Goal: Task Accomplishment & Management: Complete application form

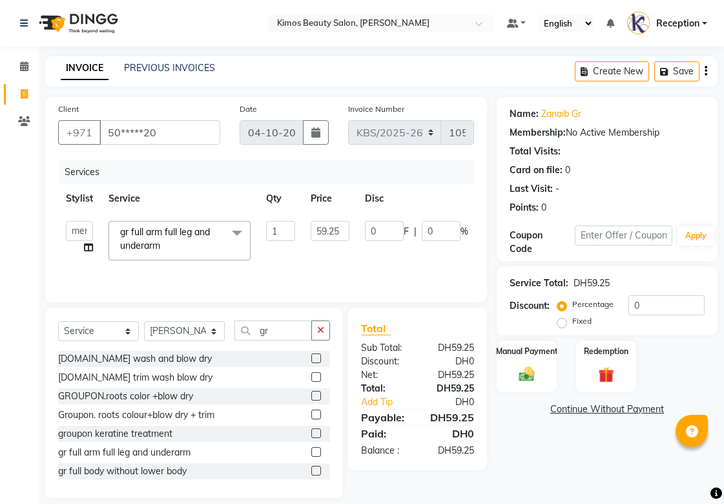
select select "52847"
select select "service"
select select "58527"
click at [668, 79] on button "Save" at bounding box center [676, 71] width 45 height 20
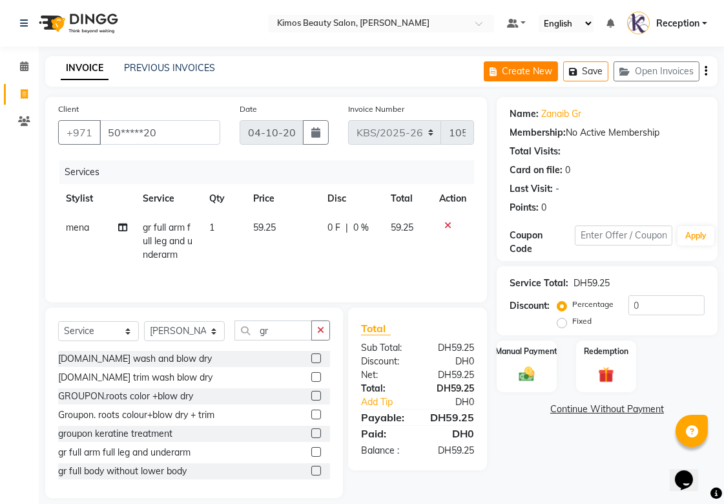
click at [500, 74] on icon "button" at bounding box center [495, 71] width 12 height 9
select select "service"
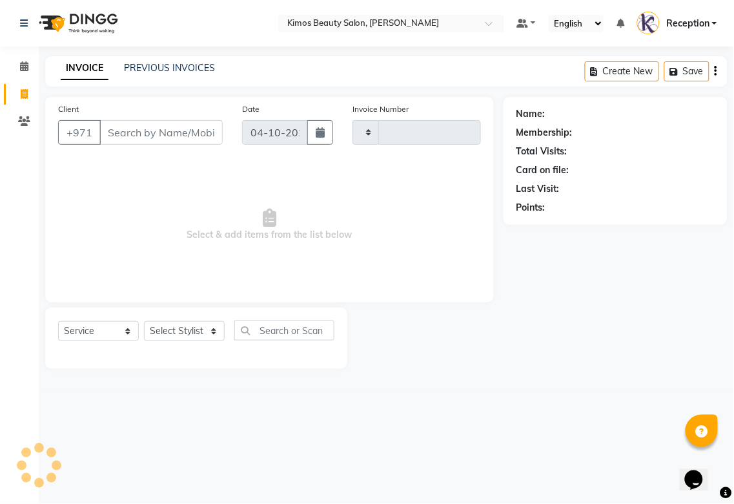
type input "1054"
select select "3941"
click at [198, 136] on input "Client" at bounding box center [160, 132] width 123 height 25
select select "58527"
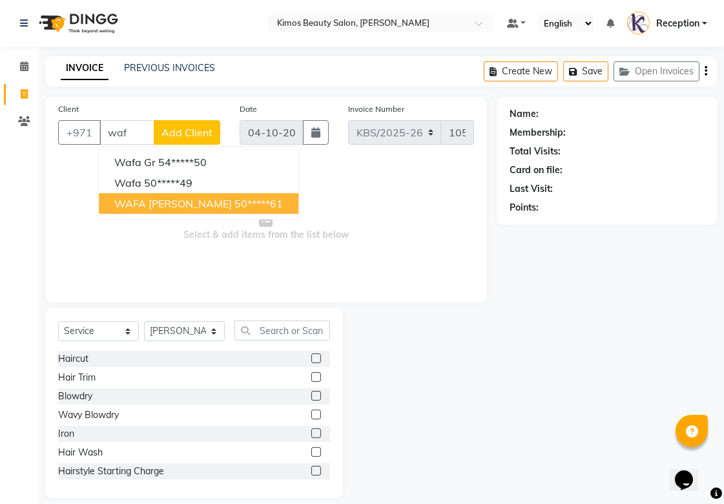
click at [234, 207] on ngb-highlight "50*****61" at bounding box center [258, 203] width 48 height 13
type input "50*****61"
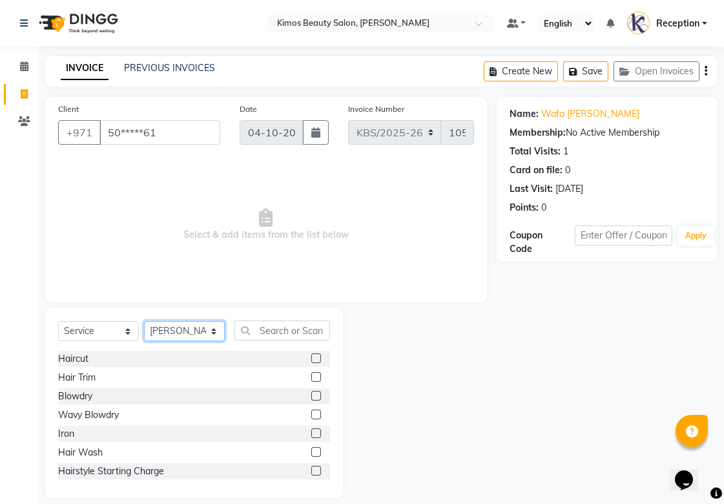
click at [213, 336] on select "Select Stylist [PERSON_NAME] Nameta Reception [PERSON_NAME]" at bounding box center [184, 331] width 81 height 20
select select "51844"
click at [144, 321] on select "Select Stylist [PERSON_NAME] Nameta Reception [PERSON_NAME]" at bounding box center [184, 331] width 81 height 20
click at [265, 323] on input "text" at bounding box center [282, 330] width 96 height 20
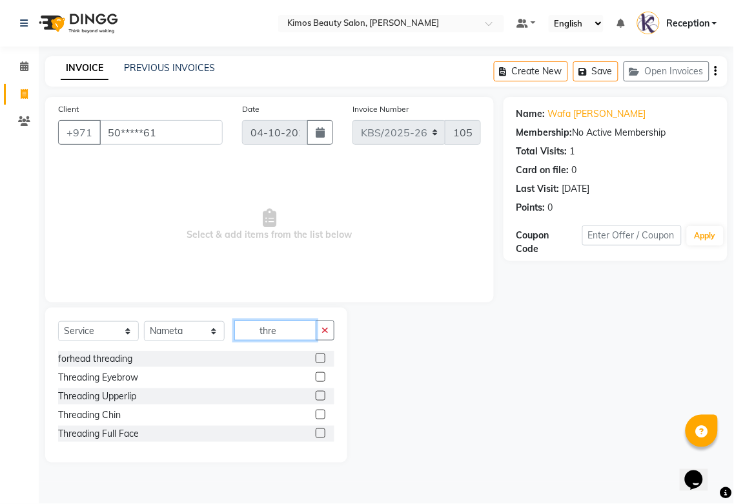
type input "thre"
click at [318, 430] on label at bounding box center [321, 433] width 10 height 10
click at [318, 430] on input "checkbox" at bounding box center [320, 433] width 8 height 8
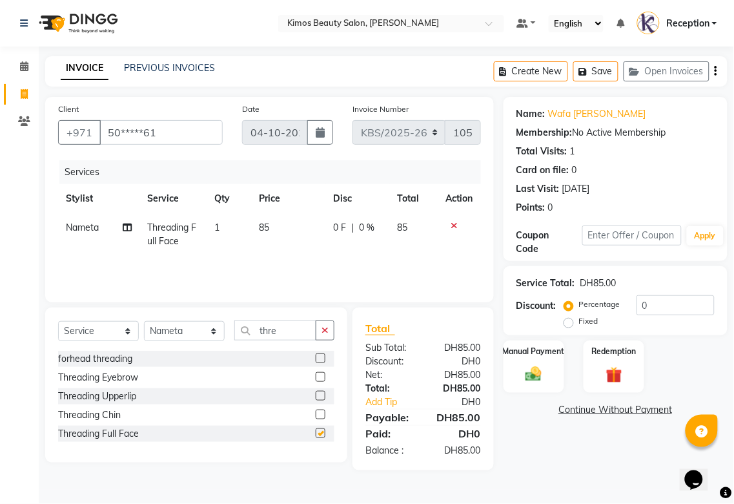
checkbox input "false"
click at [527, 356] on div "Manual Payment" at bounding box center [533, 366] width 63 height 54
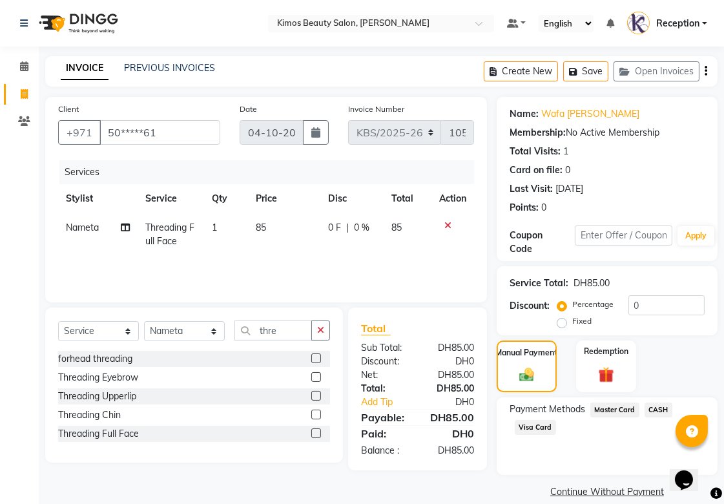
click at [534, 427] on span "Visa Card" at bounding box center [535, 427] width 41 height 15
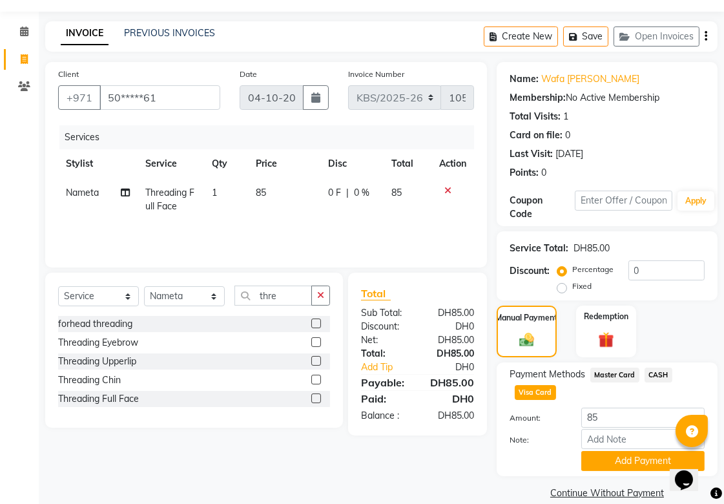
scroll to position [54, 0]
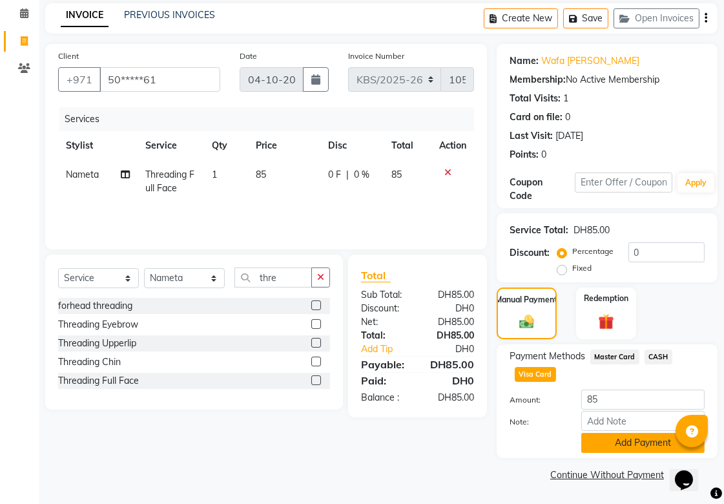
click at [629, 440] on button "Add Payment" at bounding box center [642, 443] width 123 height 20
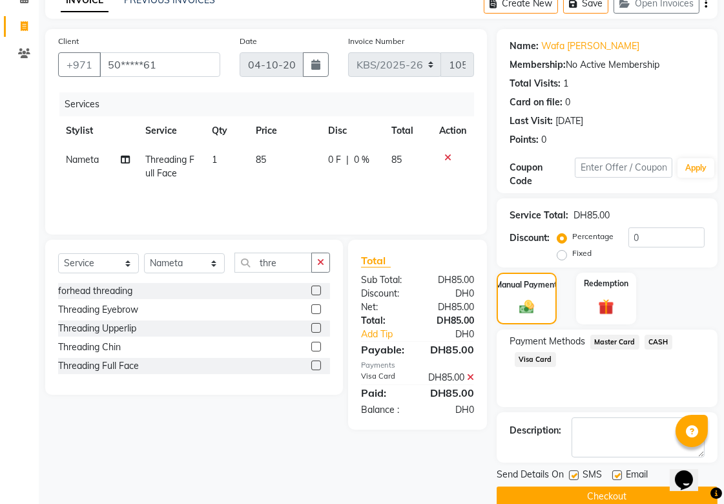
scroll to position [89, 0]
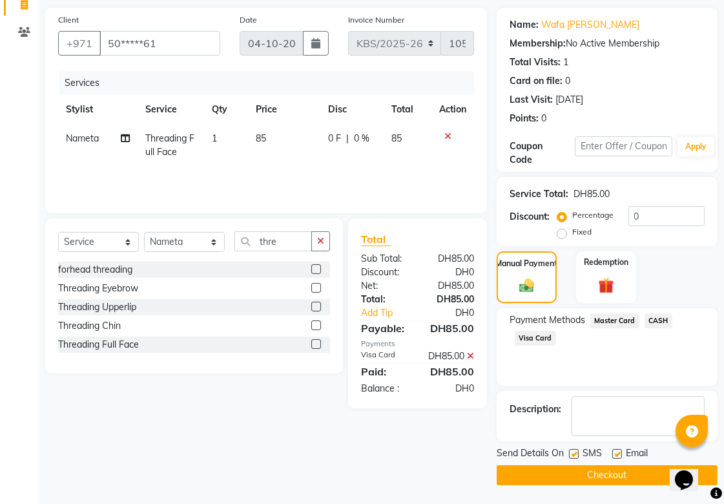
click at [549, 465] on button "Checkout" at bounding box center [606, 475] width 221 height 20
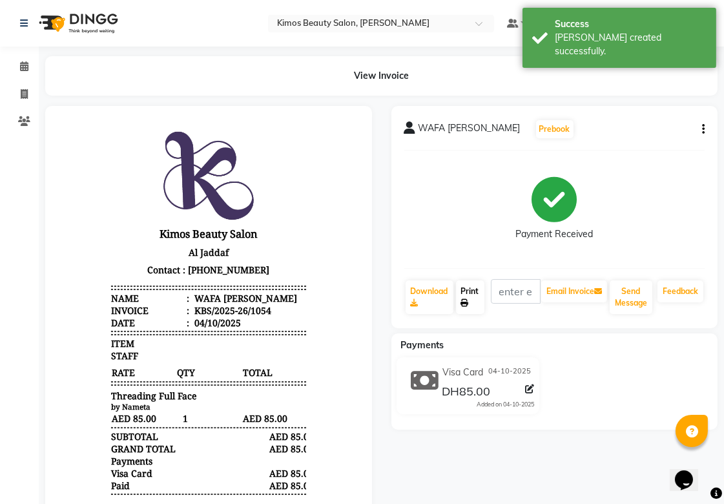
click at [465, 302] on icon at bounding box center [465, 303] width 8 height 8
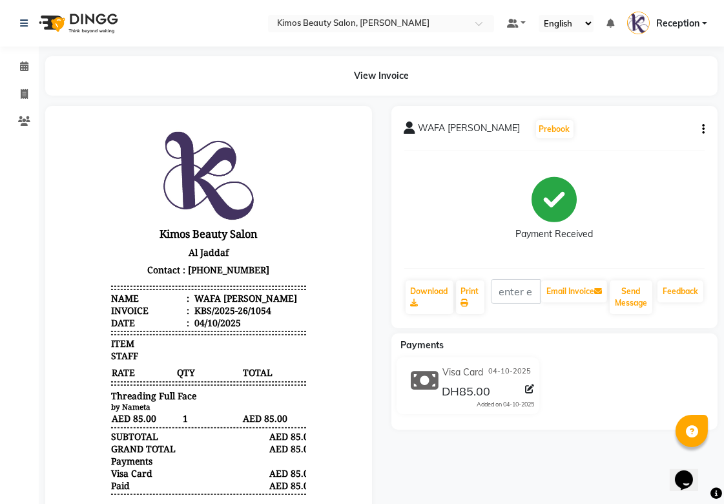
select select "service"
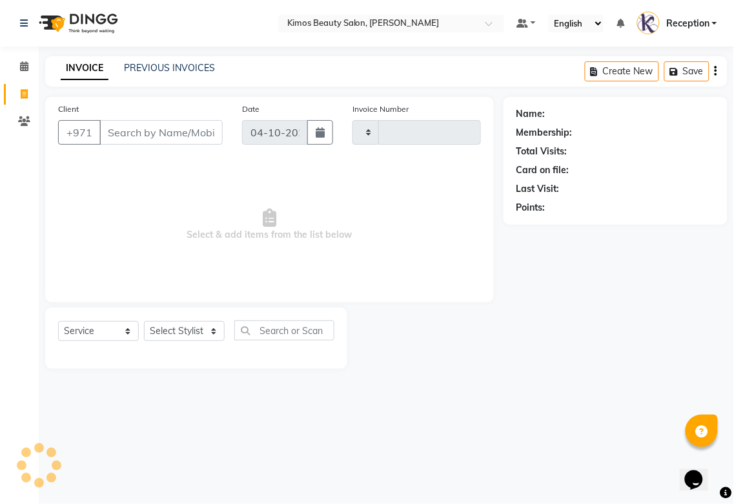
type input "1055"
select select "3941"
select select "58527"
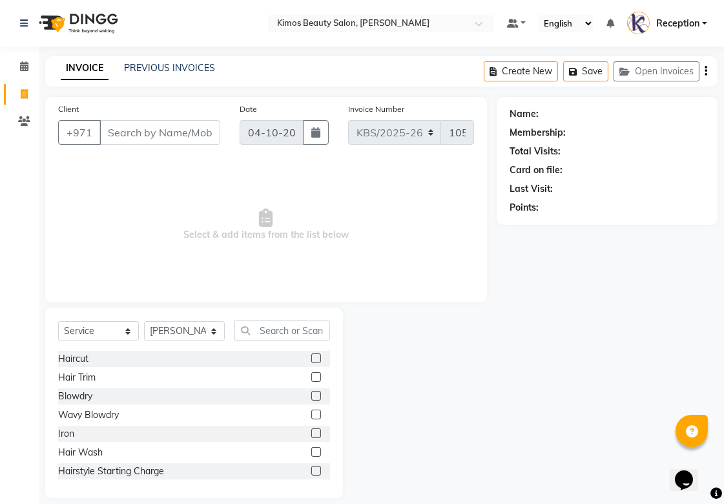
click at [136, 136] on input "Client" at bounding box center [159, 132] width 121 height 25
click at [185, 133] on input "Client" at bounding box center [159, 132] width 121 height 25
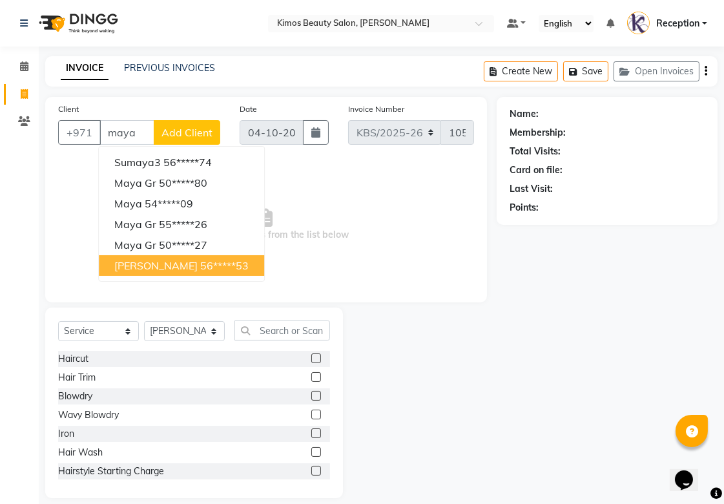
click at [223, 269] on button "[PERSON_NAME] 56*****53" at bounding box center [181, 265] width 165 height 21
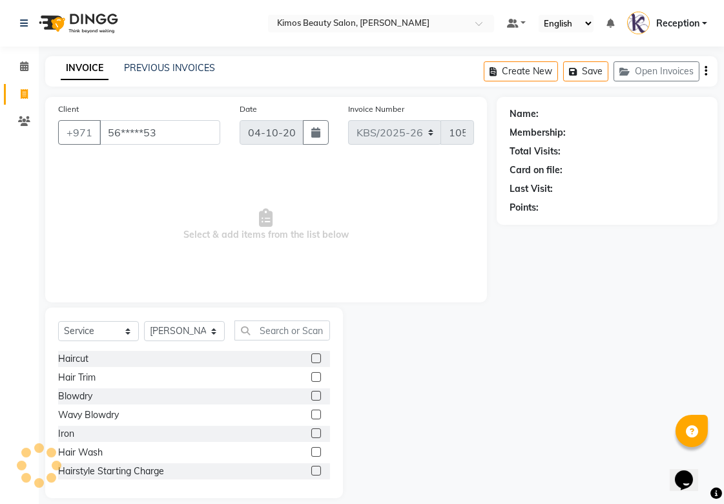
type input "56*****53"
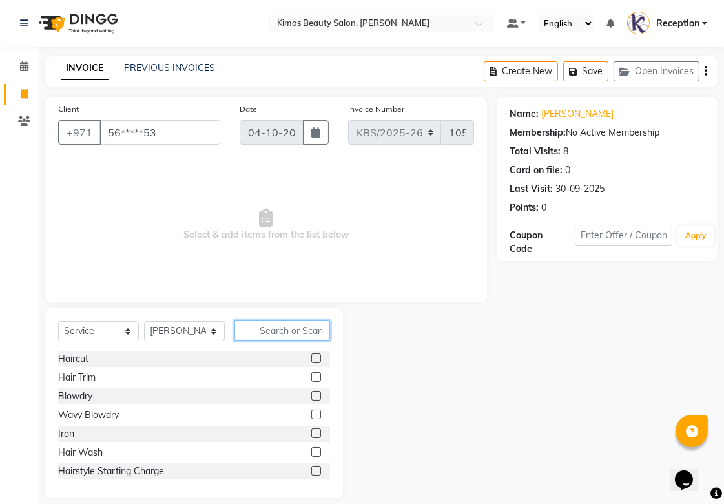
click at [300, 331] on input "text" at bounding box center [282, 330] width 96 height 20
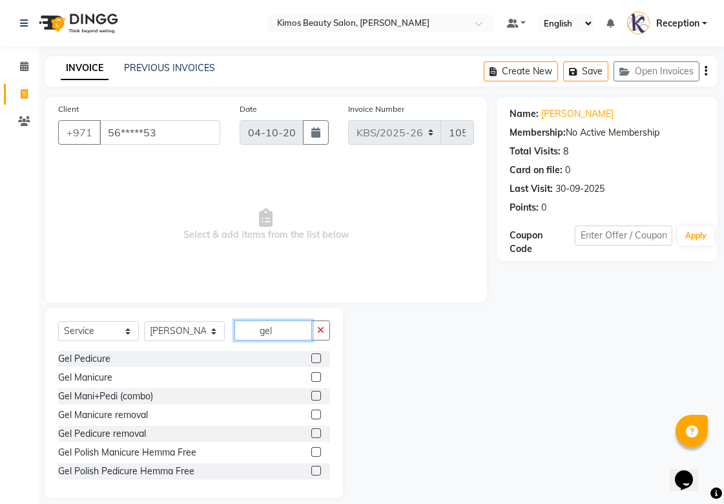
type input "gel"
click at [311, 414] on label at bounding box center [316, 414] width 10 height 10
click at [311, 414] on input "checkbox" at bounding box center [315, 415] width 8 height 8
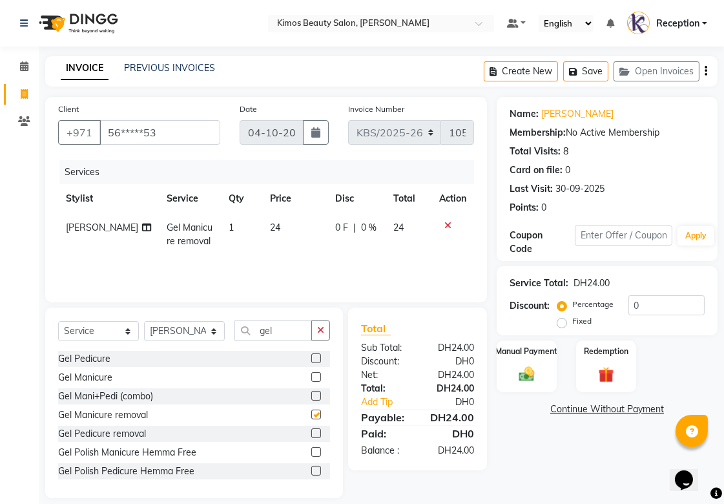
checkbox input "false"
drag, startPoint x: 287, startPoint y: 332, endPoint x: 244, endPoint y: 331, distance: 42.6
click at [244, 331] on input "gel" at bounding box center [272, 330] width 77 height 20
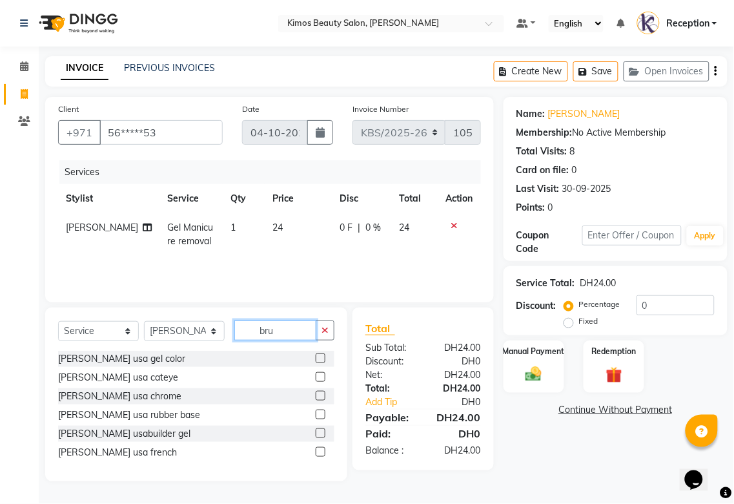
type input "bru"
click at [320, 431] on label at bounding box center [321, 433] width 10 height 10
click at [320, 431] on input "checkbox" at bounding box center [320, 433] width 8 height 8
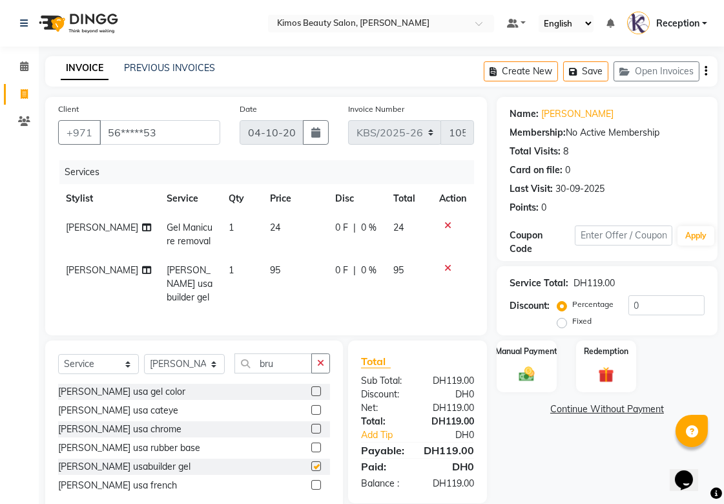
checkbox input "false"
click at [395, 269] on span "95" at bounding box center [398, 270] width 10 height 12
select select "58527"
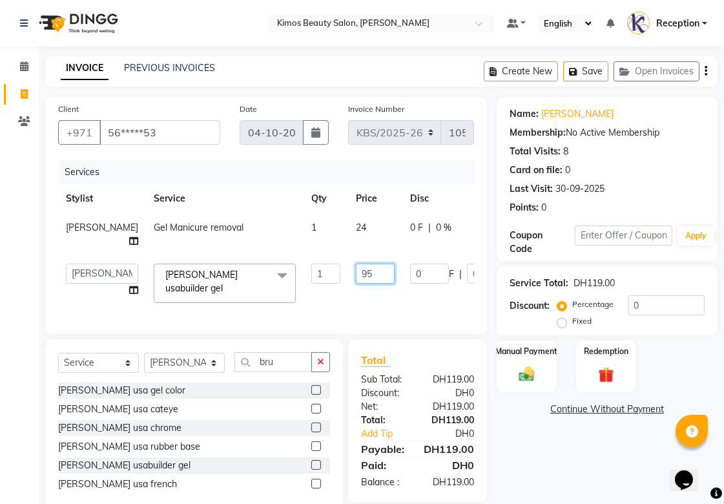
drag, startPoint x: 302, startPoint y: 282, endPoint x: 279, endPoint y: 285, distance: 23.4
click at [281, 287] on tr "[PERSON_NAME] Nameta Reception [PERSON_NAME] [PERSON_NAME] usabuilder gel x Hai…" at bounding box center [329, 283] width 543 height 55
type input "149"
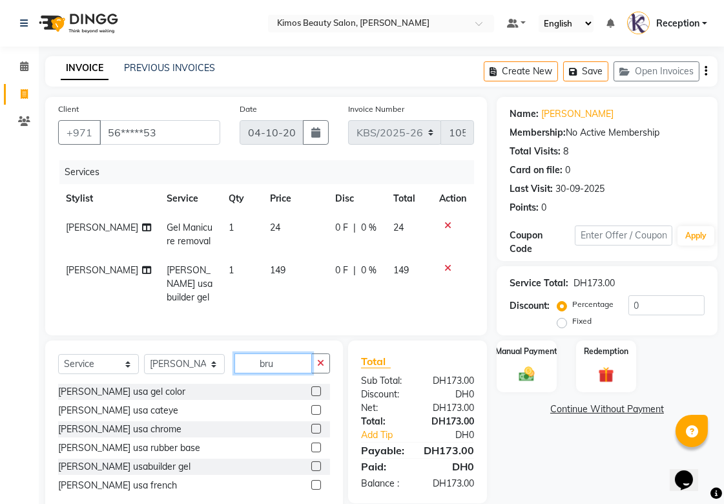
drag, startPoint x: 257, startPoint y: 372, endPoint x: 238, endPoint y: 378, distance: 20.2
click at [238, 378] on div "Select Service Product Membership Package Voucher Prepaid Gift Card Select Styl…" at bounding box center [194, 368] width 272 height 30
type input "wash"
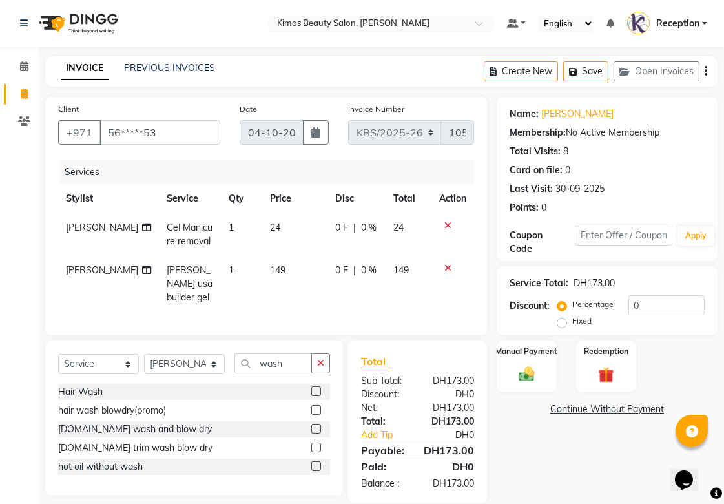
click at [314, 408] on label at bounding box center [316, 410] width 10 height 10
click at [314, 408] on input "checkbox" at bounding box center [315, 410] width 8 height 8
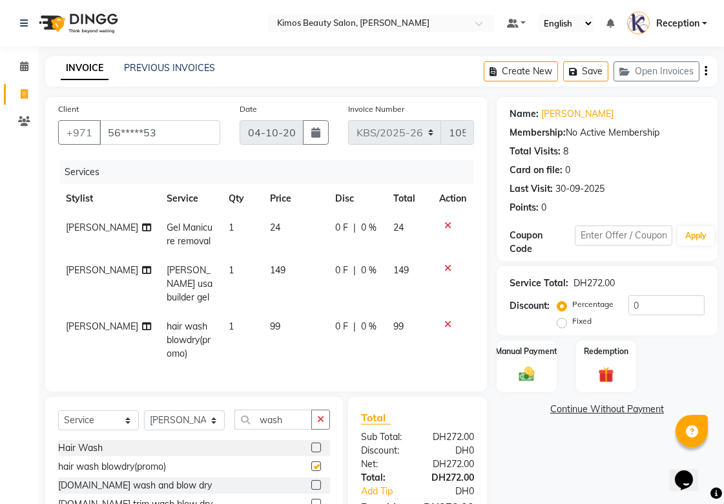
checkbox input "false"
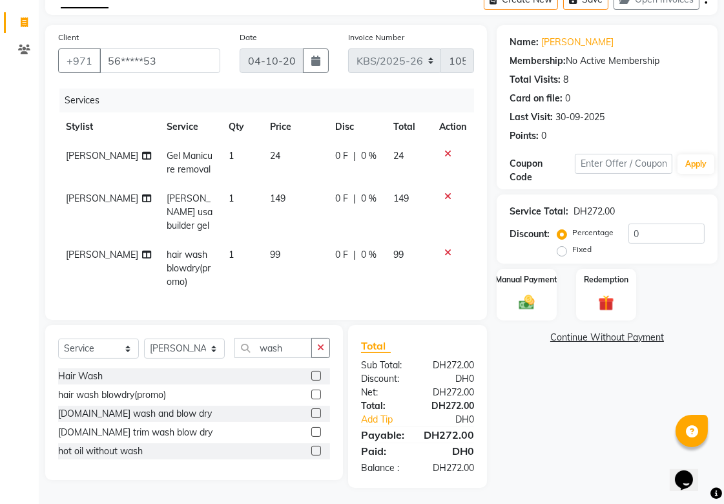
scroll to position [72, 0]
click at [513, 362] on div "Name: [PERSON_NAME] Membership: No Active Membership Total Visits: 8 Card on fi…" at bounding box center [611, 256] width 230 height 462
click at [516, 301] on img at bounding box center [526, 301] width 26 height 19
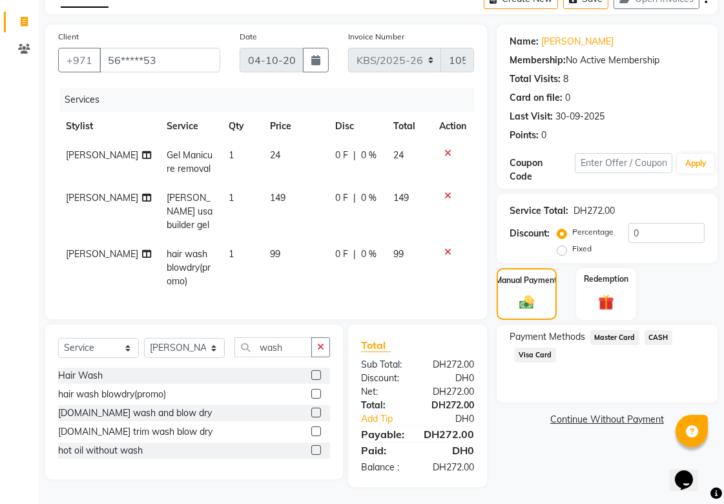
click at [663, 332] on span "CASH" at bounding box center [658, 337] width 28 height 15
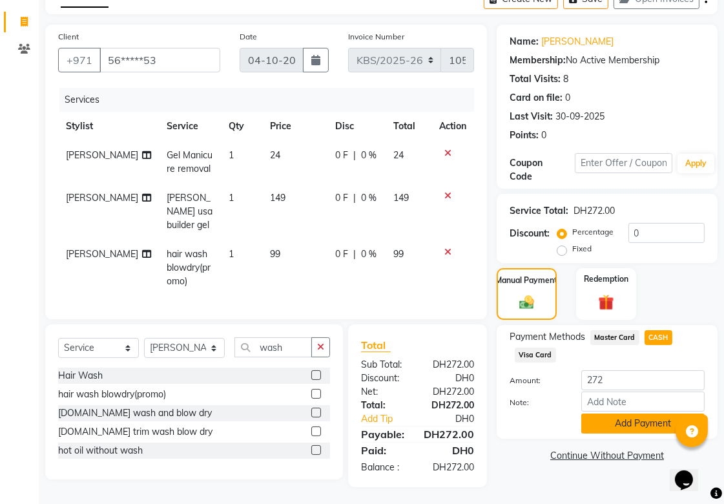
click at [605, 422] on button "Add Payment" at bounding box center [642, 423] width 123 height 20
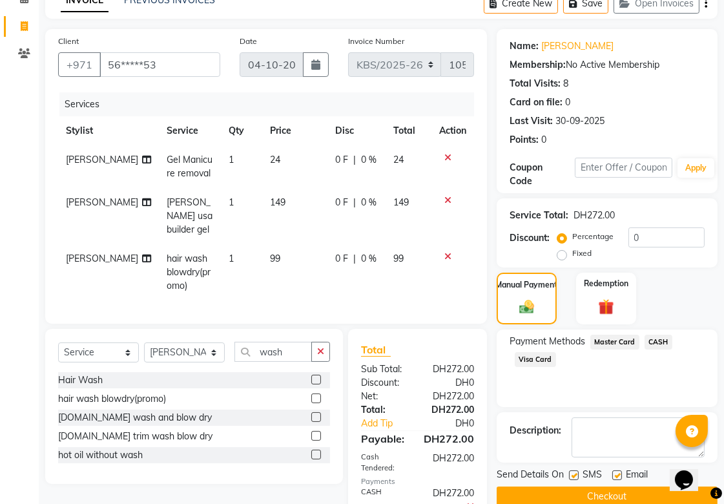
click at [564, 491] on button "Checkout" at bounding box center [606, 496] width 221 height 20
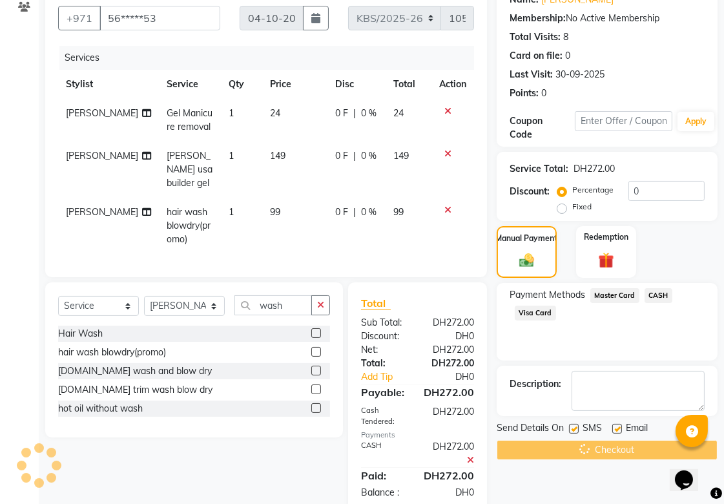
scroll to position [139, 0]
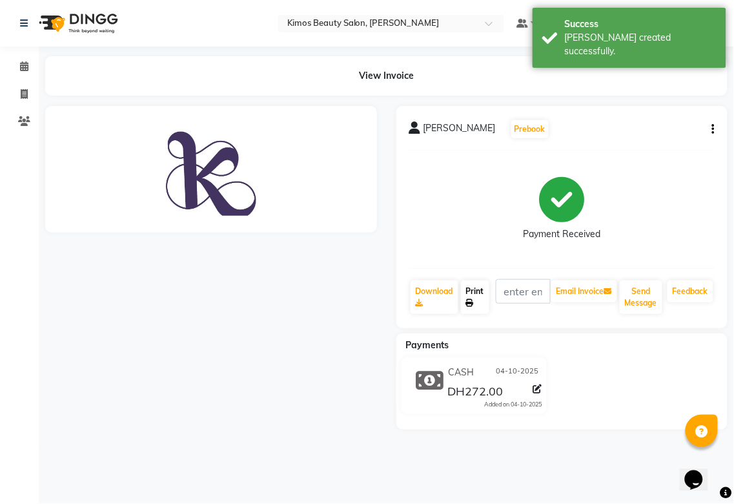
click at [481, 294] on link "Print" at bounding box center [475, 297] width 28 height 34
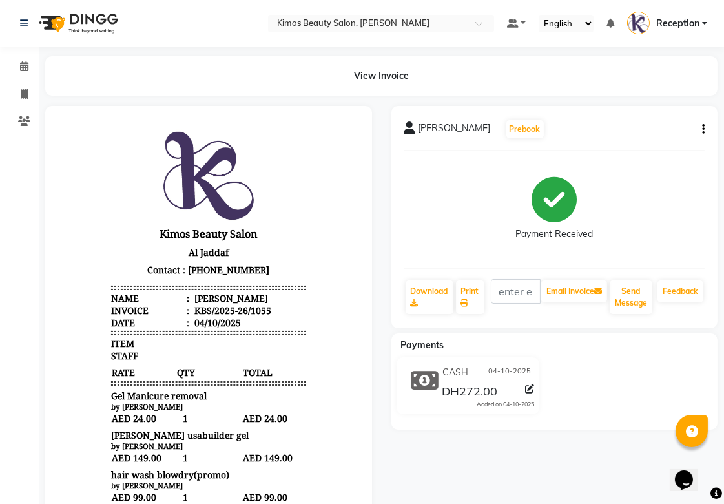
select select "service"
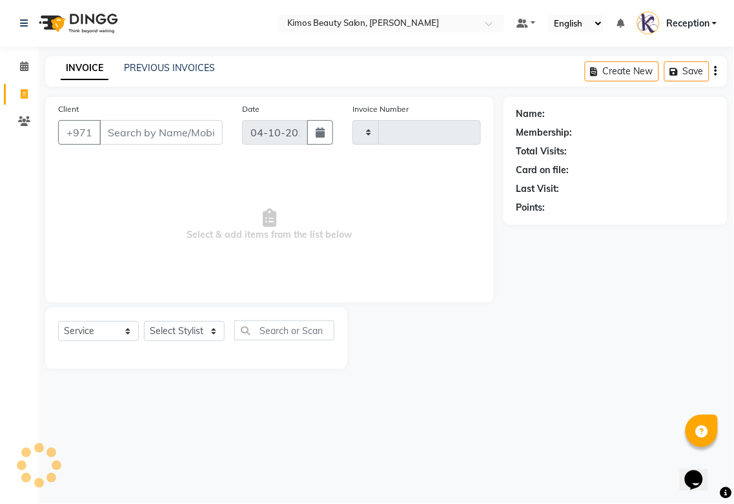
type input "1056"
select select "3941"
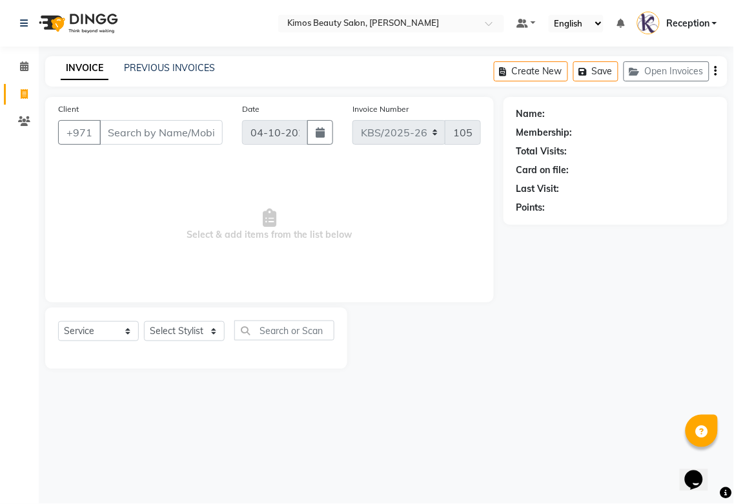
select select "58527"
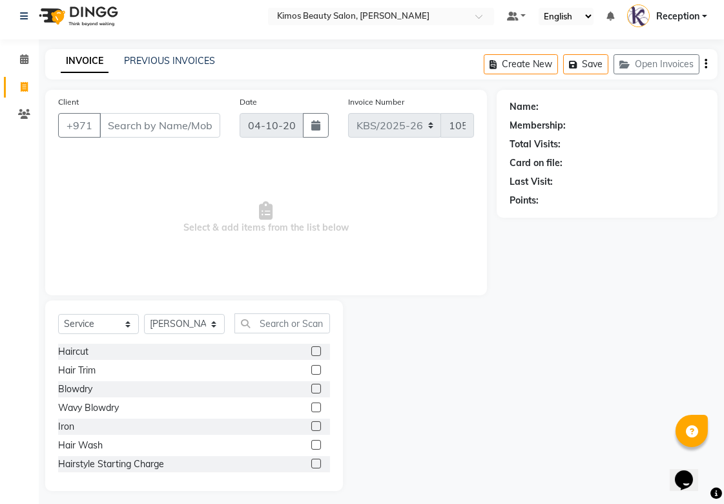
scroll to position [14, 0]
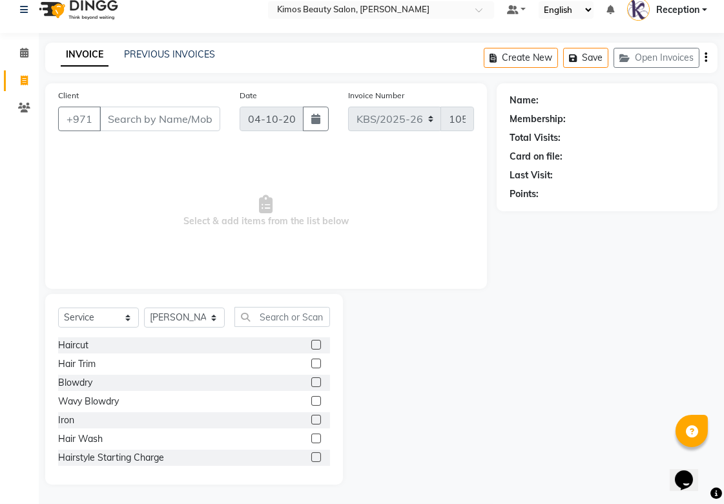
click at [146, 125] on input "Client" at bounding box center [159, 119] width 121 height 25
click at [119, 120] on input "Client" at bounding box center [159, 119] width 121 height 25
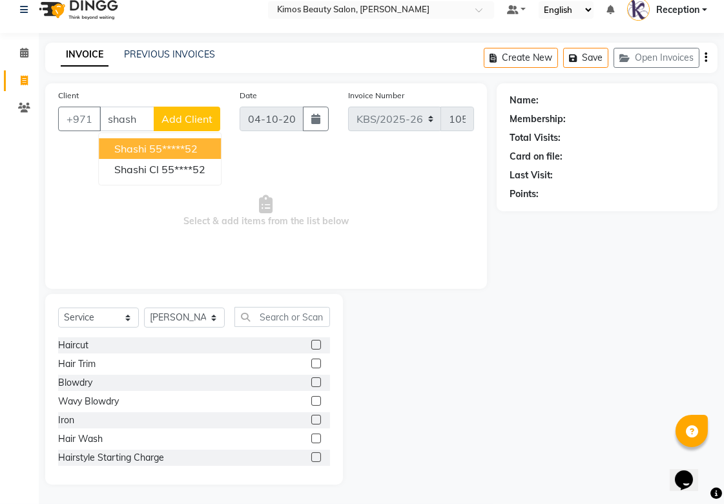
click at [189, 149] on ngb-highlight "55*****52" at bounding box center [173, 148] width 48 height 13
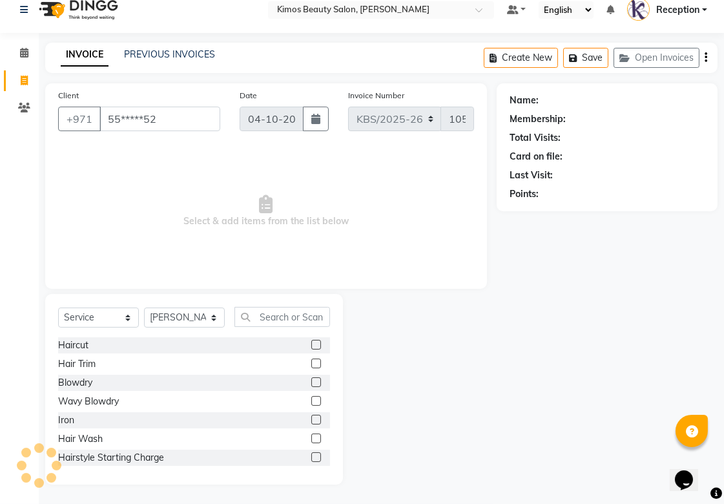
type input "55*****52"
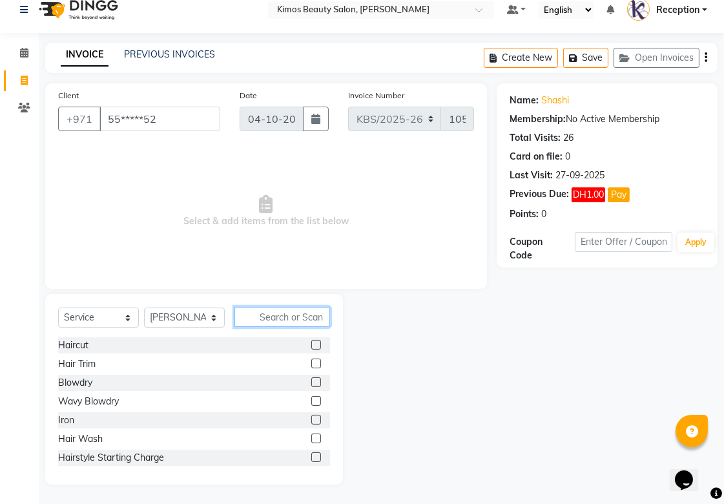
click at [266, 317] on input "text" at bounding box center [282, 317] width 96 height 20
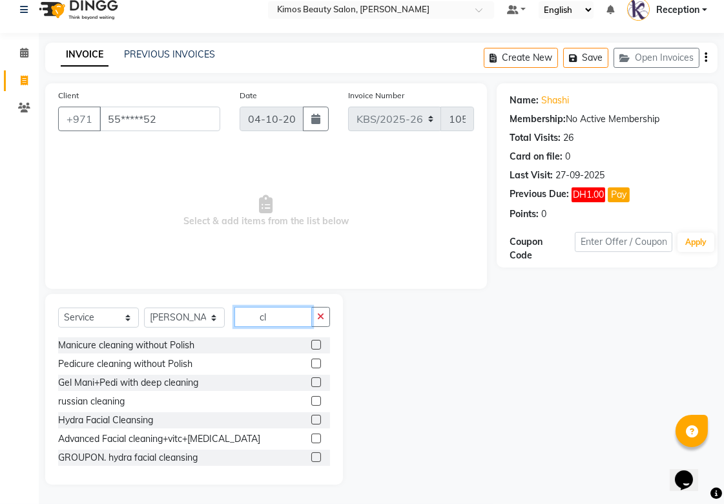
type input "c"
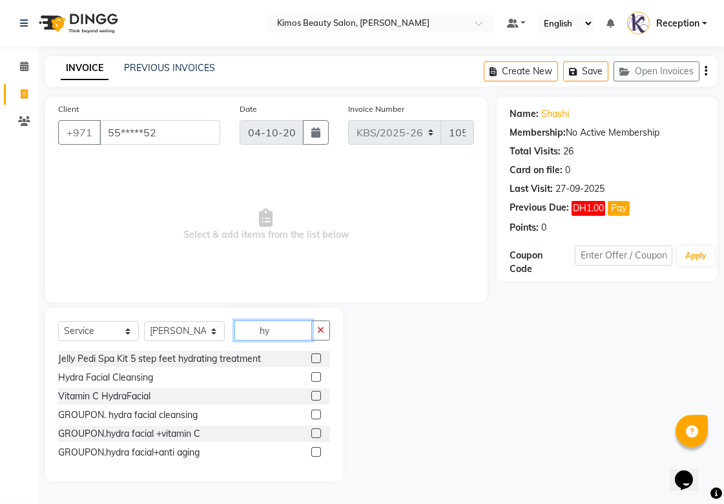
scroll to position [0, 0]
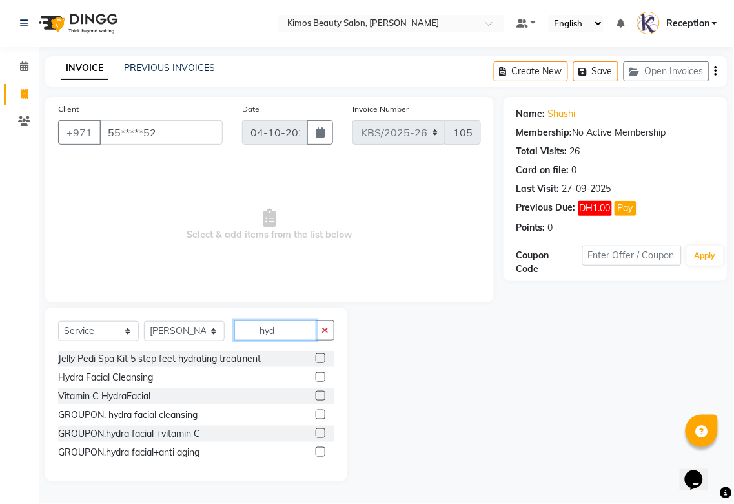
type input "hyd"
click at [321, 377] on label at bounding box center [321, 377] width 10 height 10
click at [321, 377] on input "checkbox" at bounding box center [320, 377] width 8 height 8
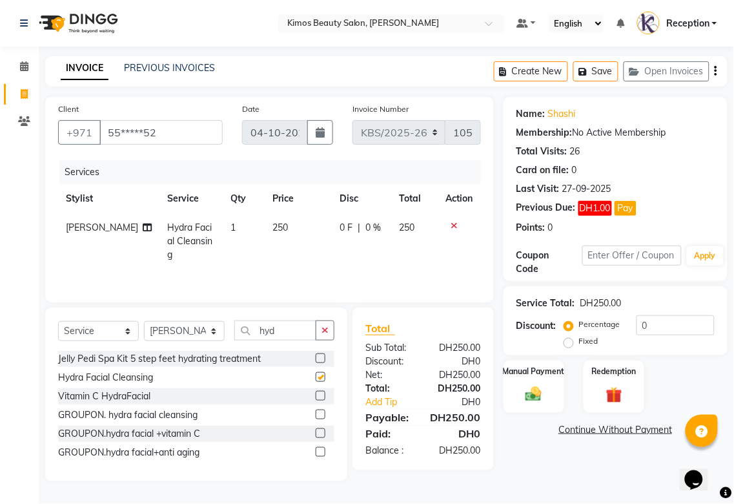
checkbox input "false"
click at [412, 234] on td "250" at bounding box center [415, 241] width 46 height 56
select select "58527"
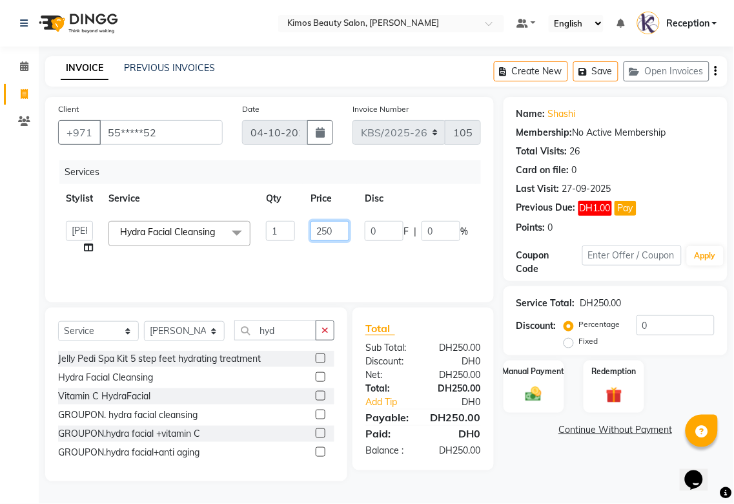
click at [333, 230] on input "250" at bounding box center [330, 231] width 39 height 20
type input "2"
type input "100"
click at [537, 475] on div "Name: Shashi Membership: No Active Membership Total Visits: 26 Card on file: 0 …" at bounding box center [621, 289] width 234 height 384
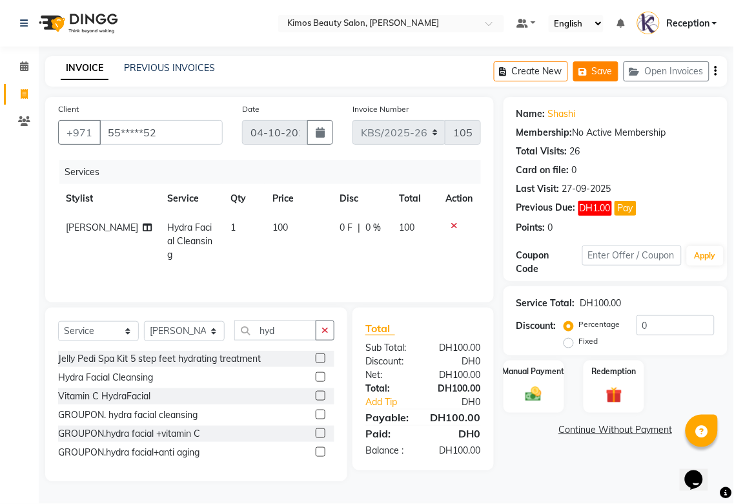
click at [604, 65] on button "Save" at bounding box center [595, 71] width 45 height 20
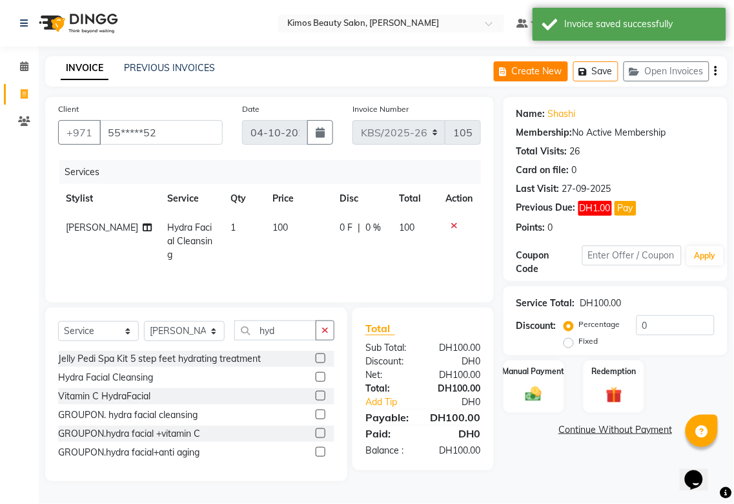
click at [500, 63] on button "Create New" at bounding box center [531, 71] width 74 height 20
select select "service"
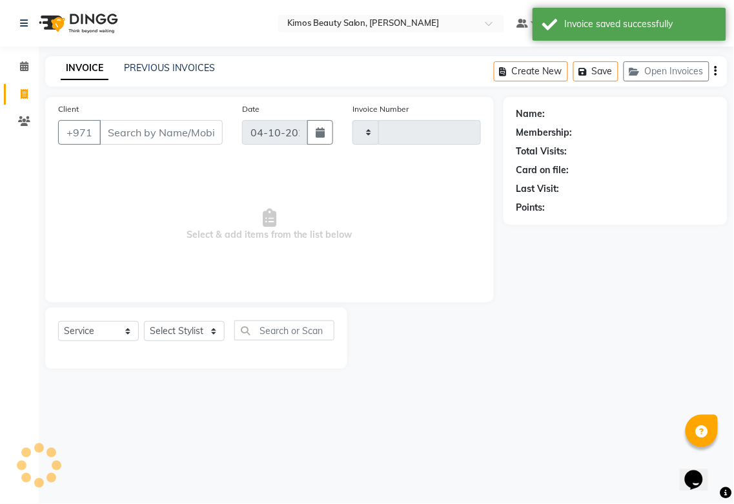
type input "1056"
select select "3941"
click at [202, 323] on select "Select Stylist" at bounding box center [184, 331] width 81 height 20
select select "58527"
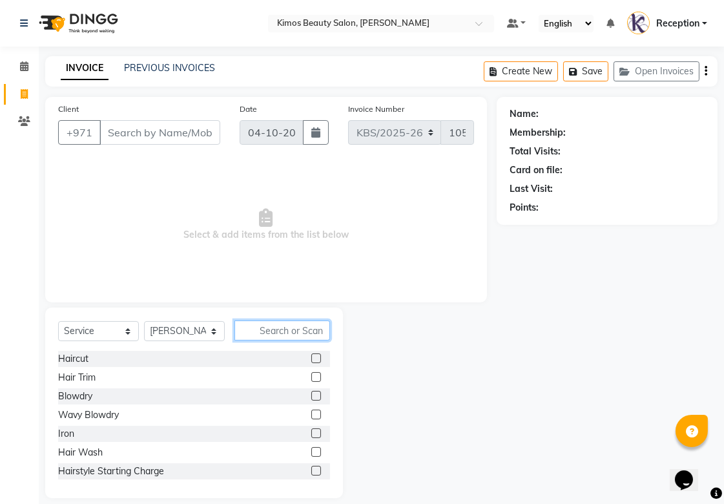
click at [271, 327] on input "text" at bounding box center [282, 330] width 96 height 20
type input "w"
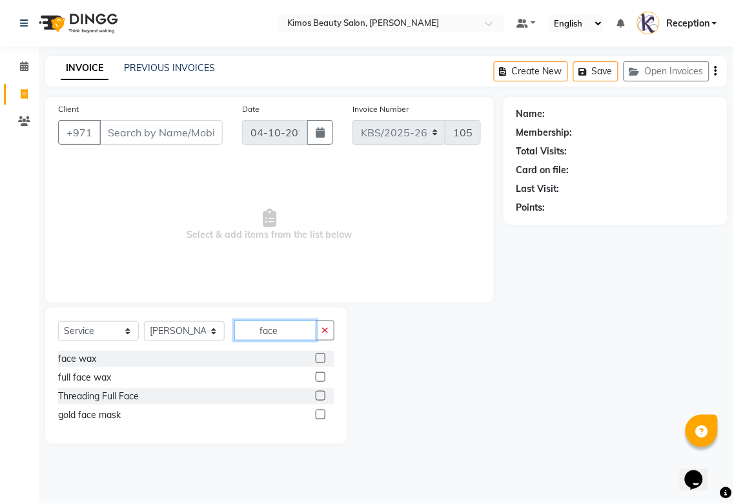
type input "face"
click at [316, 353] on label at bounding box center [321, 358] width 10 height 10
click at [316, 354] on input "checkbox" at bounding box center [320, 358] width 8 height 8
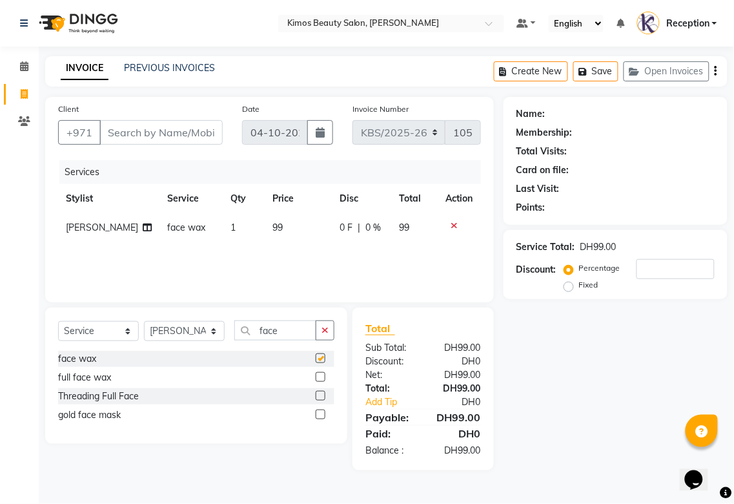
checkbox input "false"
click at [454, 224] on icon at bounding box center [454, 225] width 7 height 9
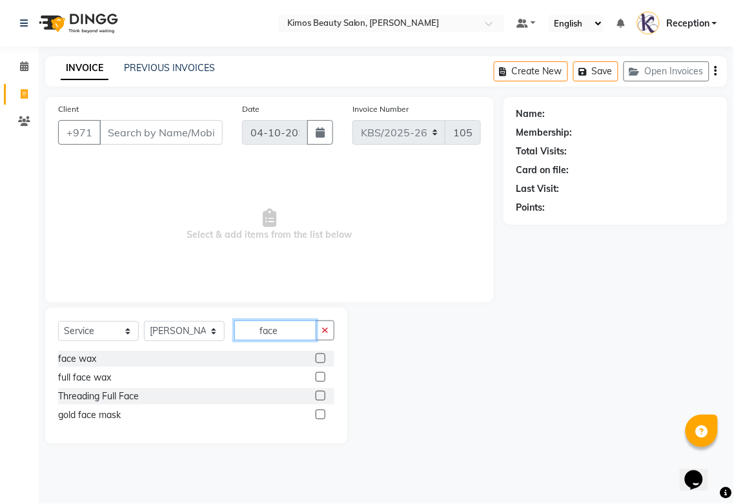
click at [295, 331] on input "face" at bounding box center [275, 330] width 82 height 20
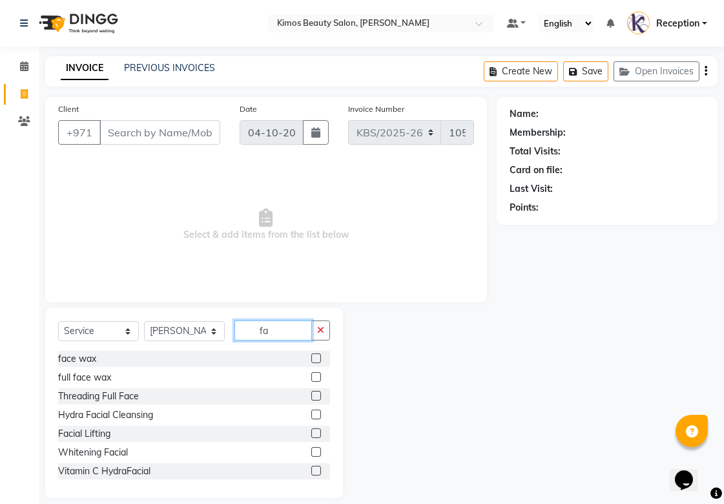
type input "f"
type input "e"
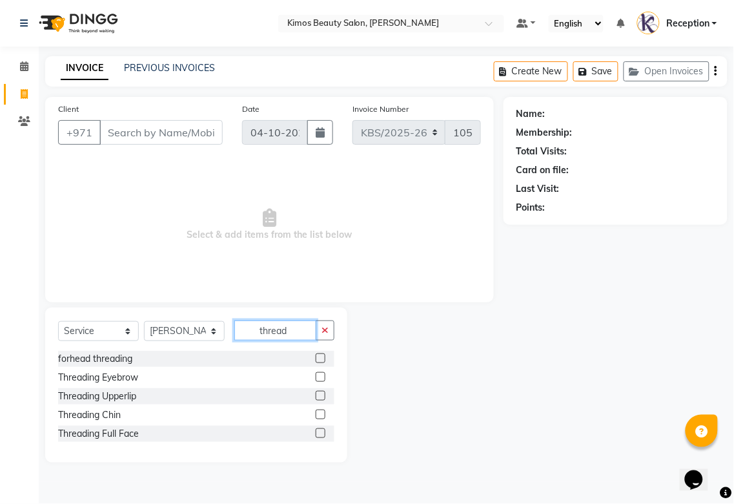
type input "thread"
click at [320, 376] on label at bounding box center [321, 377] width 10 height 10
click at [320, 376] on input "checkbox" at bounding box center [320, 377] width 8 height 8
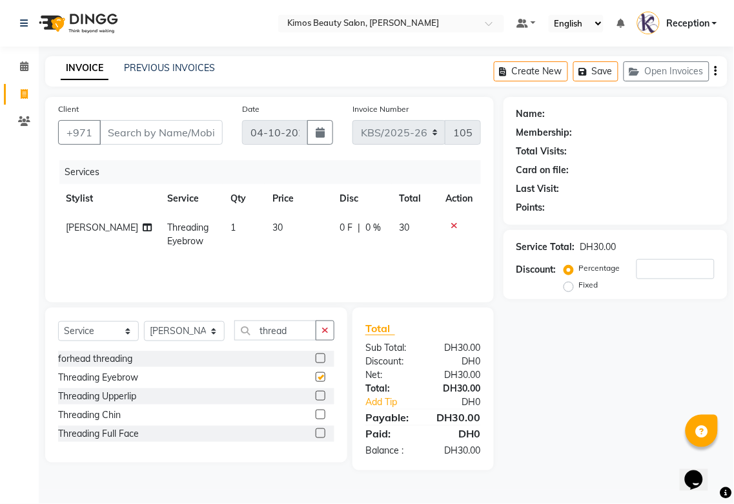
checkbox input "false"
click at [423, 235] on td "30" at bounding box center [415, 234] width 46 height 43
select select "58527"
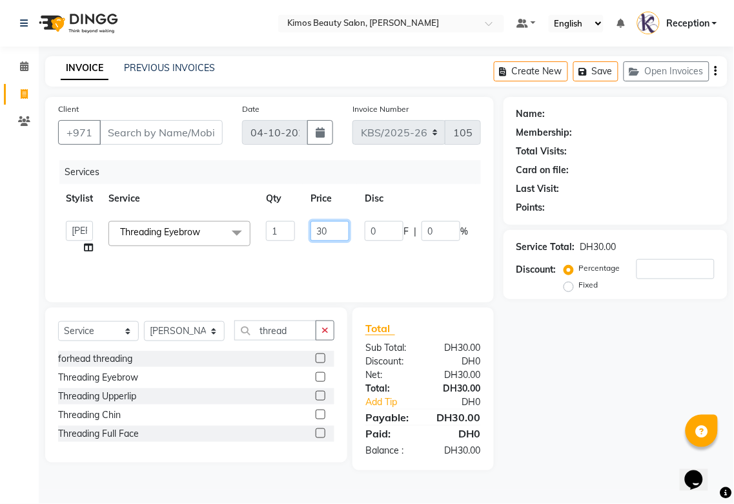
click at [331, 235] on input "30" at bounding box center [330, 231] width 39 height 20
type input "3"
type input "45"
click at [521, 389] on div "Name: Membership: Total Visits: Card on file: Last Visit: Points: Service Total…" at bounding box center [621, 283] width 234 height 373
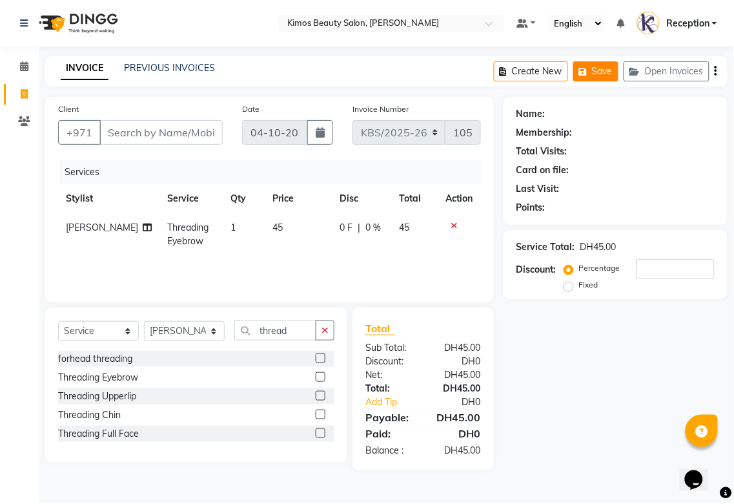
click at [609, 68] on button "Save" at bounding box center [595, 71] width 45 height 20
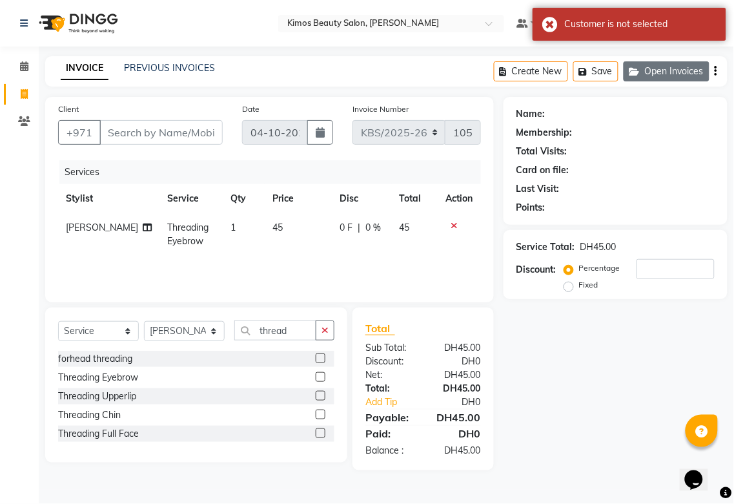
click at [670, 71] on button "Open Invoices" at bounding box center [667, 71] width 86 height 20
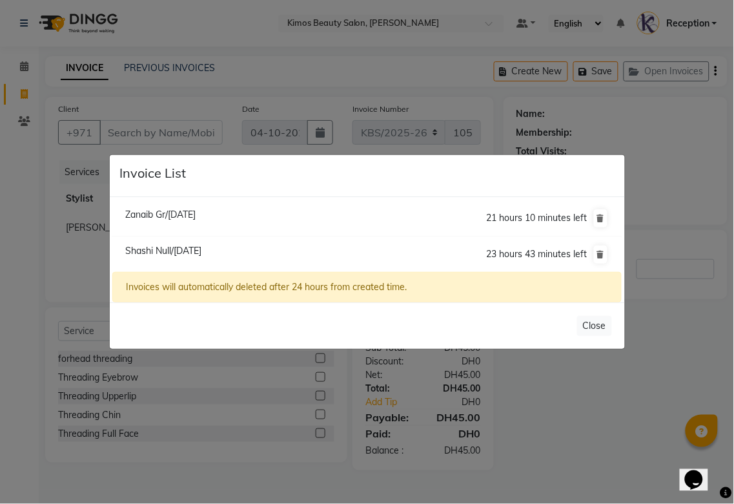
click at [529, 464] on ngb-modal-window "Invoice List Zanaib Gr/[DATE] 21 hours 10 minutes left Shashi Null/[DATE] 23 ho…" at bounding box center [367, 252] width 734 height 504
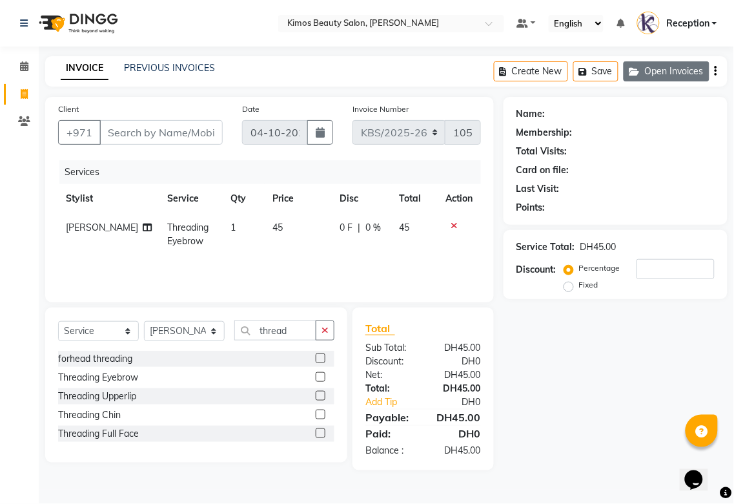
click at [669, 66] on button "Open Invoices" at bounding box center [667, 71] width 86 height 20
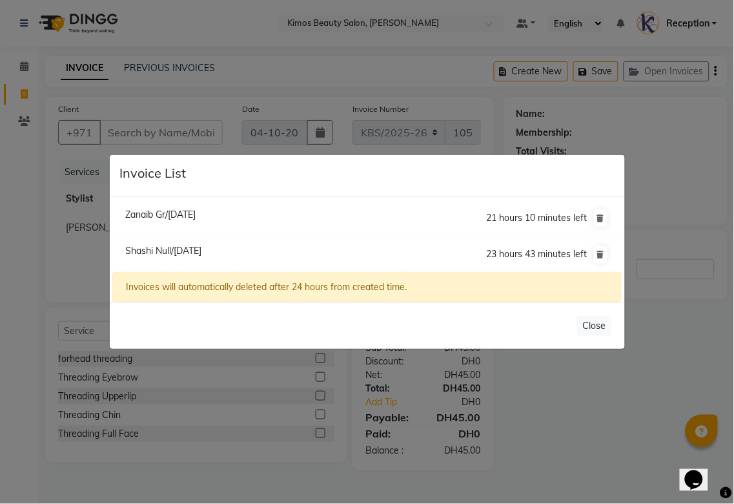
click at [554, 256] on span "23 hours 43 minutes left" at bounding box center [537, 254] width 101 height 12
click at [201, 248] on span "Shashi Null/[DATE]" at bounding box center [163, 251] width 76 height 12
type input "55*****52"
type input "0"
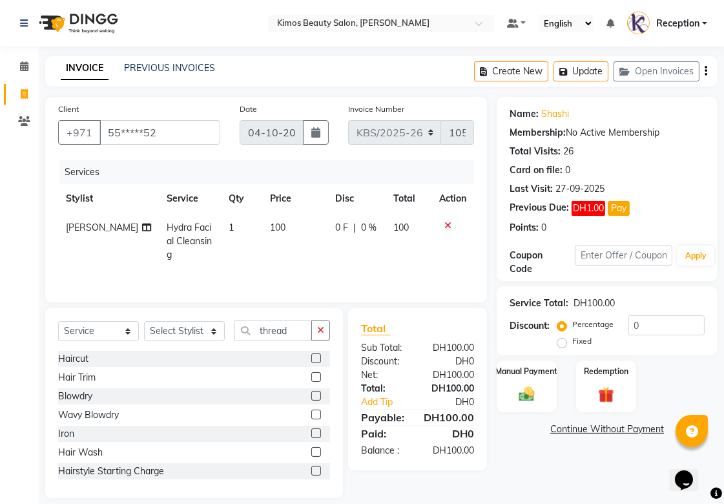
scroll to position [15, 0]
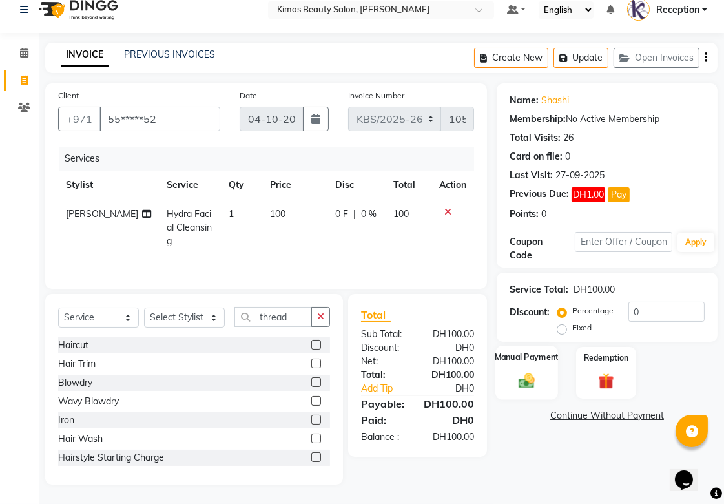
click at [522, 365] on div "Manual Payment" at bounding box center [526, 372] width 63 height 54
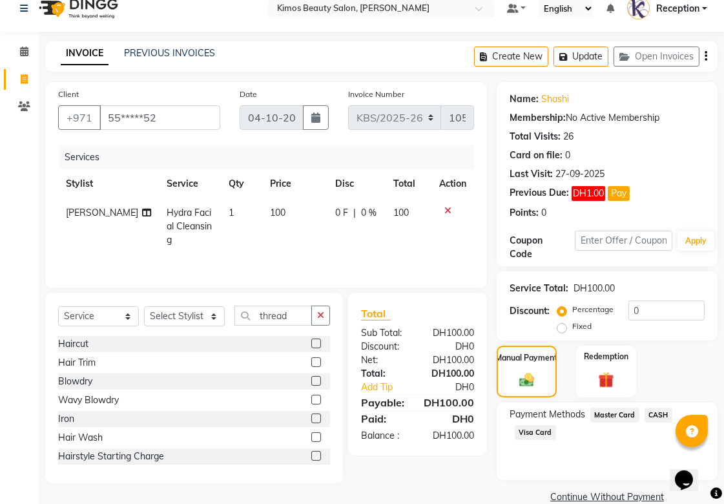
click at [662, 416] on span "CASH" at bounding box center [658, 414] width 28 height 15
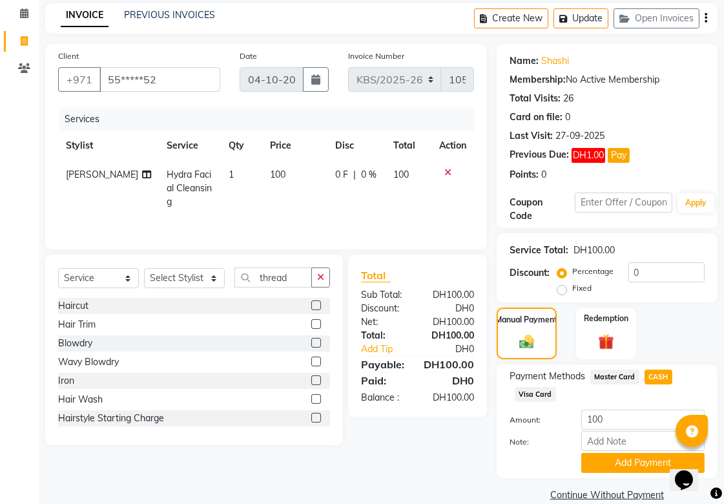
scroll to position [74, 0]
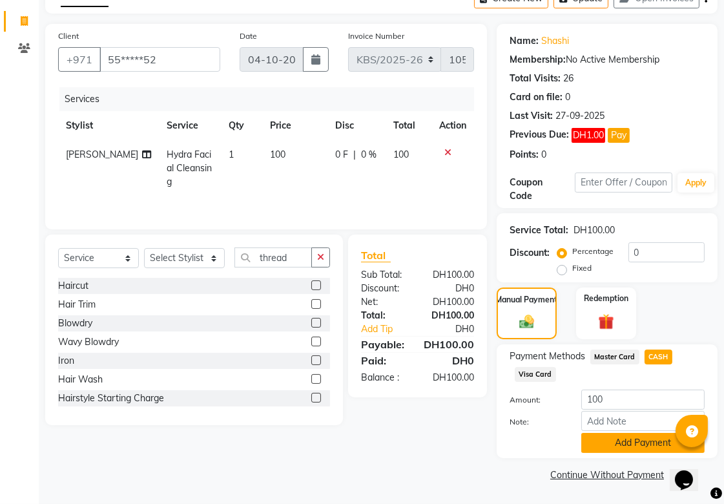
click at [635, 440] on button "Add Payment" at bounding box center [642, 443] width 123 height 20
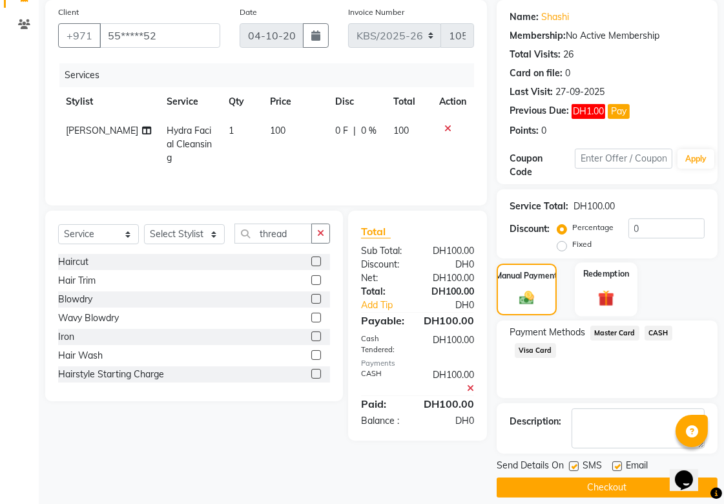
scroll to position [110, 0]
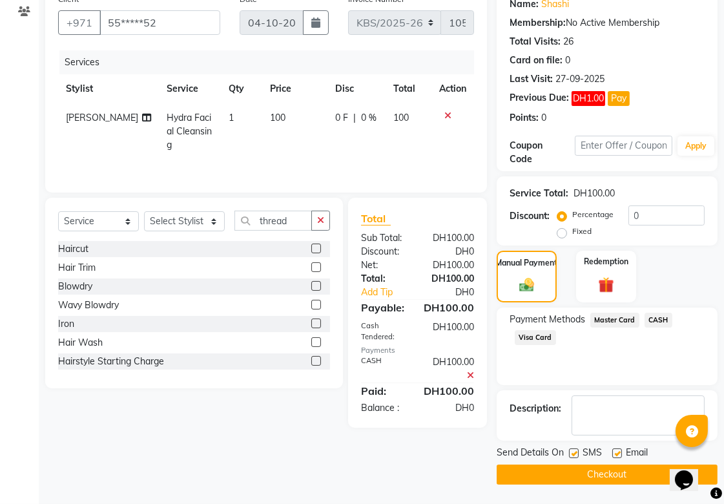
click at [597, 474] on button "Checkout" at bounding box center [606, 474] width 221 height 20
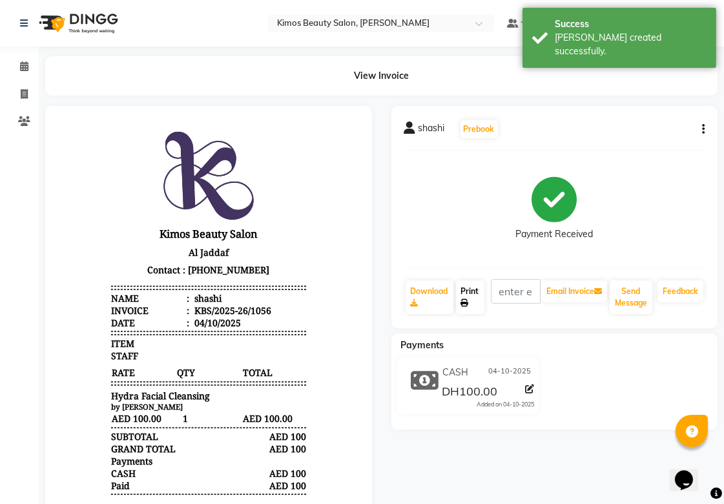
click at [463, 292] on link "Print" at bounding box center [470, 297] width 28 height 34
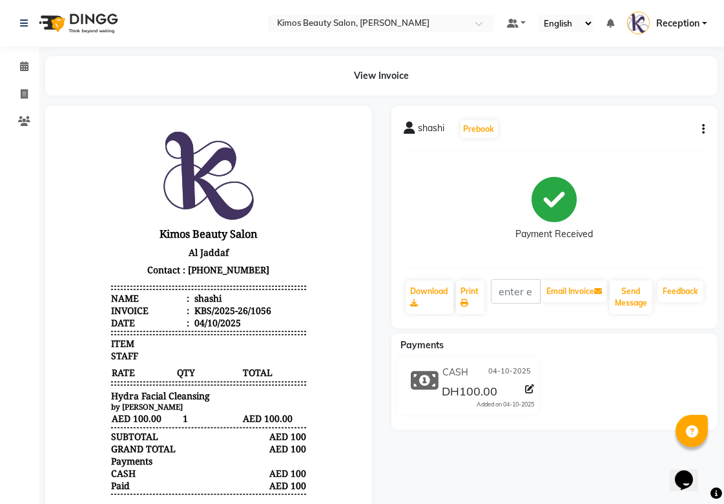
select select "service"
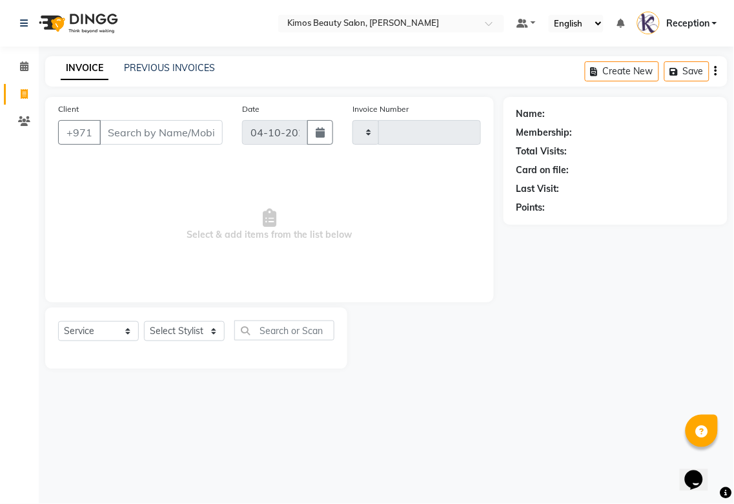
type input "1057"
select select "3941"
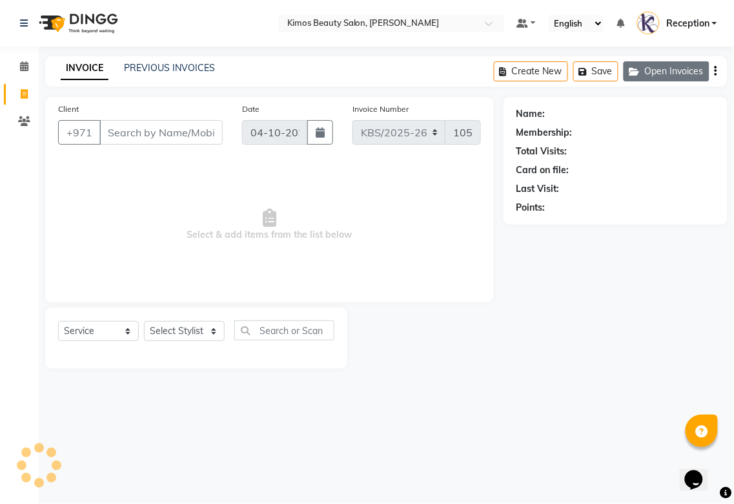
click at [668, 68] on button "Open Invoices" at bounding box center [667, 71] width 86 height 20
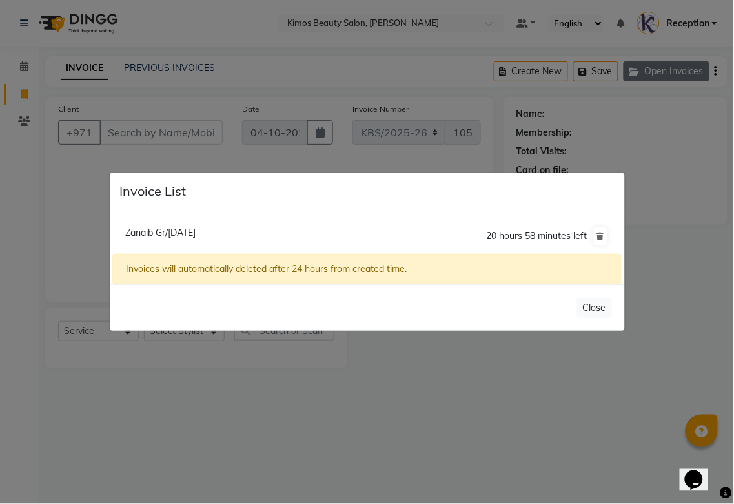
select select "58527"
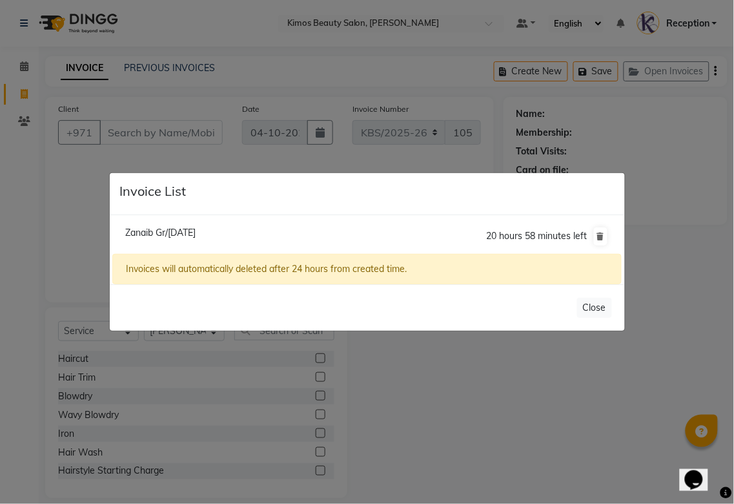
click at [183, 133] on ngb-modal-window "Invoice List Zanaib Gr/[DATE] 20 hours 58 minutes left Invoices will automatica…" at bounding box center [367, 252] width 734 height 504
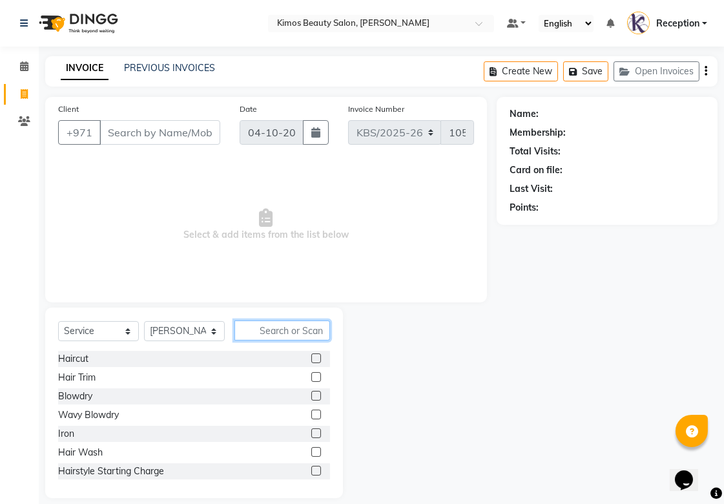
click at [281, 325] on input "text" at bounding box center [282, 330] width 96 height 20
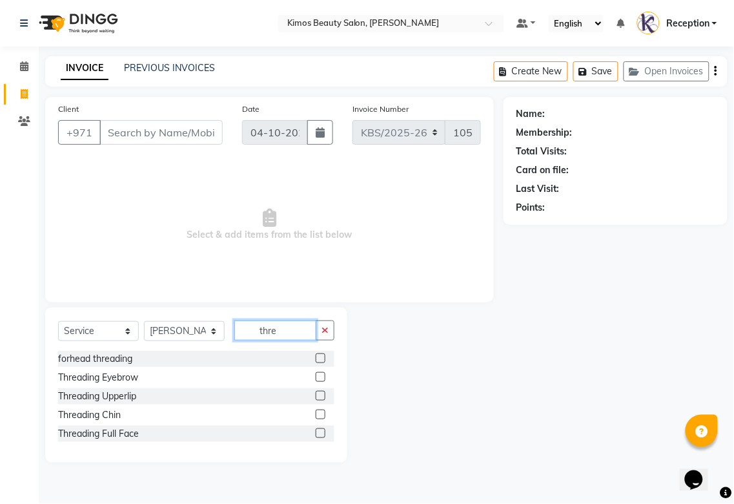
type input "thre"
click at [318, 378] on label at bounding box center [321, 377] width 10 height 10
click at [318, 378] on input "checkbox" at bounding box center [320, 377] width 8 height 8
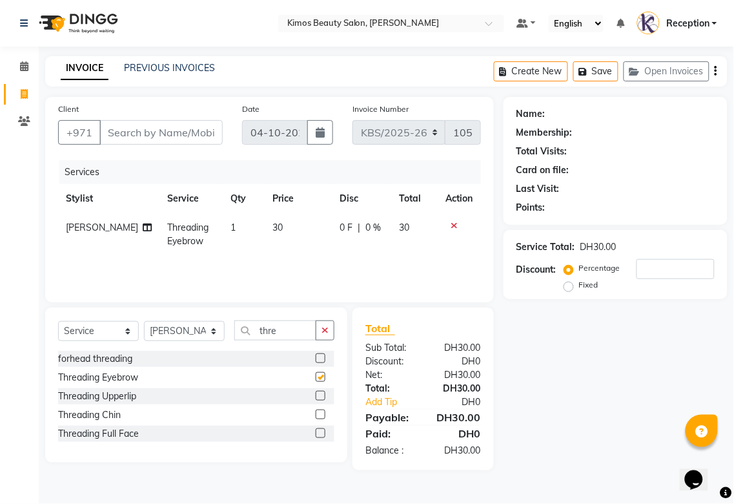
checkbox input "false"
click at [407, 219] on td "30" at bounding box center [415, 234] width 46 height 43
select select "58527"
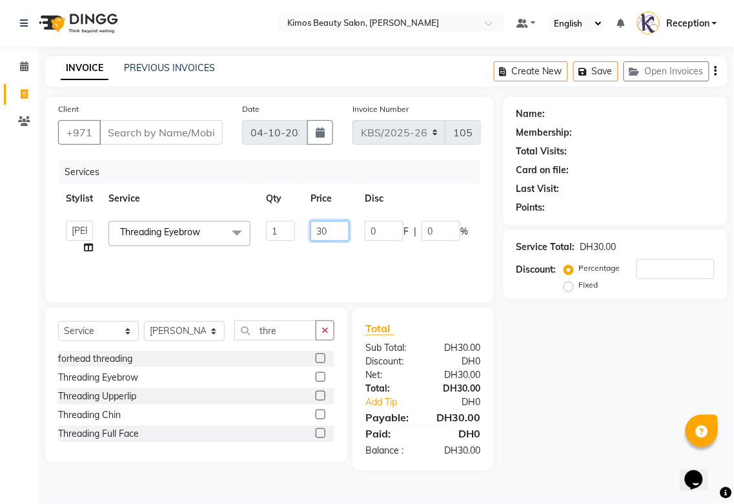
drag, startPoint x: 337, startPoint y: 228, endPoint x: 223, endPoint y: 229, distance: 113.6
click at [226, 229] on tr "[PERSON_NAME] Nameta Reception [PERSON_NAME] Threading Eyebrow x Haircut Hair T…" at bounding box center [307, 237] width 498 height 49
type input "45"
click at [527, 365] on div "Name: Membership: Total Visits: Card on file: Last Visit: Points: Service Total…" at bounding box center [621, 283] width 234 height 373
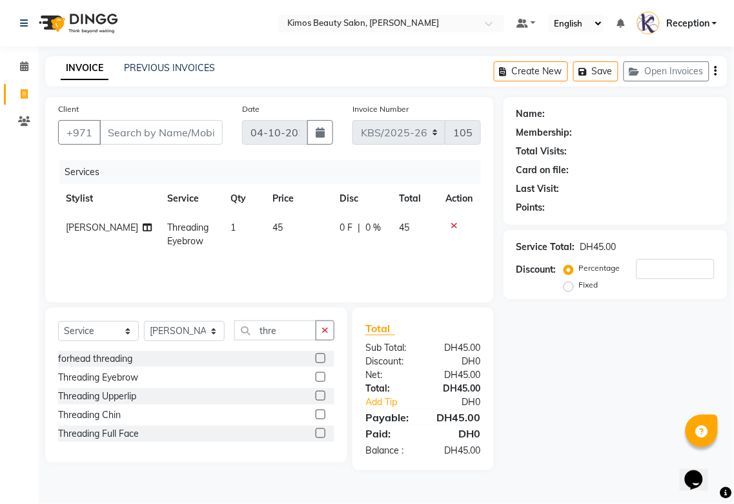
click at [125, 94] on main "INVOICE PREVIOUS INVOICES Create New Save Open Invoices Client +971 Date [DATE]…" at bounding box center [386, 272] width 695 height 433
click at [178, 130] on input "Client" at bounding box center [160, 132] width 123 height 25
click at [527, 376] on div "Name: Membership: Total Visits: Card on file: Last Visit: Points: Service Total…" at bounding box center [621, 283] width 234 height 373
click at [564, 433] on div "Name: Membership: Total Visits: Card on file: Last Visit: Points: Service Total…" at bounding box center [621, 283] width 234 height 373
click at [576, 372] on div "Name: Membership: Total Visits: Card on file: Last Visit: Points: Service Total…" at bounding box center [621, 283] width 234 height 373
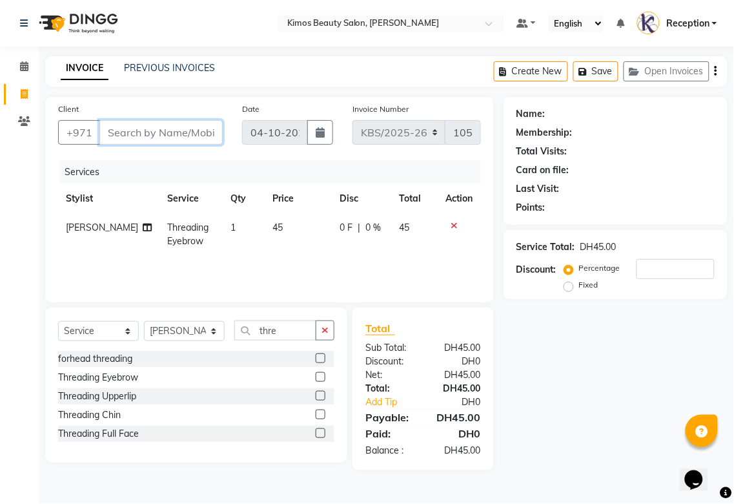
click at [156, 130] on input "Client" at bounding box center [160, 132] width 123 height 25
type input "5"
type input "0"
type input "547202001"
click at [205, 134] on span "Add Client" at bounding box center [189, 132] width 51 height 13
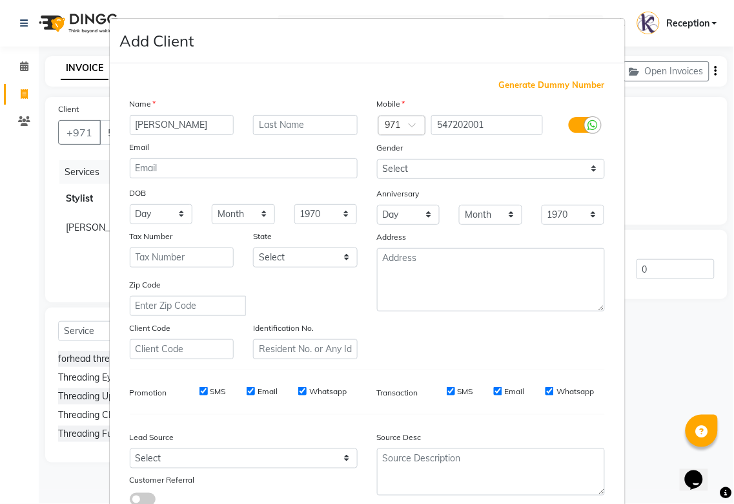
type input "[PERSON_NAME]"
click at [329, 127] on input "text" at bounding box center [305, 125] width 105 height 20
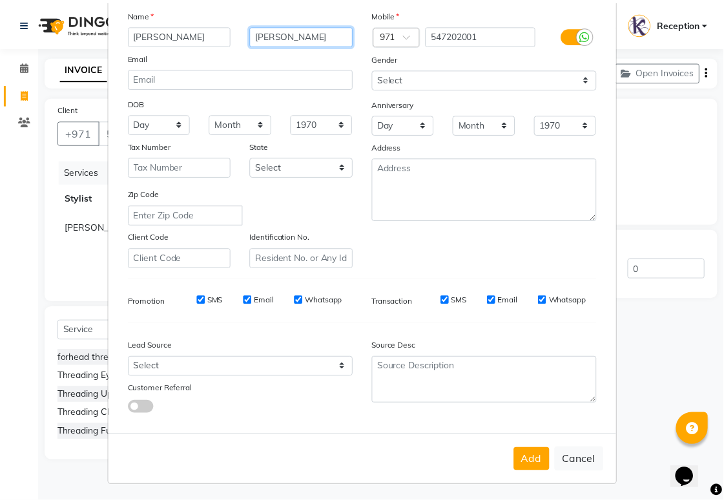
scroll to position [93, 0]
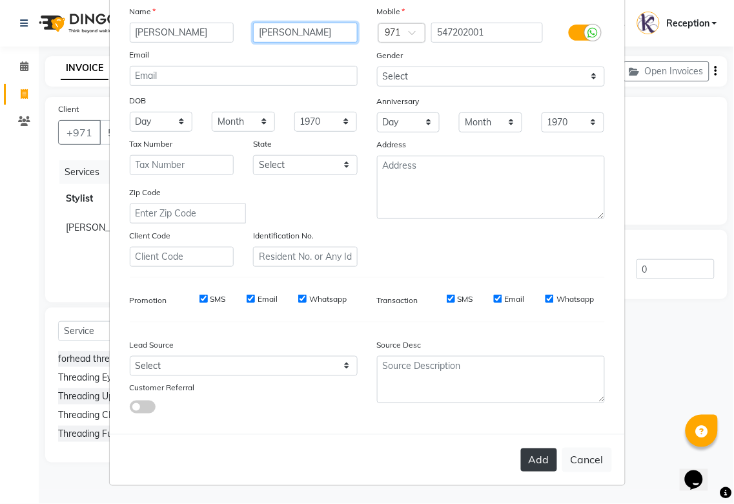
type input "[PERSON_NAME]"
click at [534, 458] on button "Add" at bounding box center [539, 459] width 36 height 23
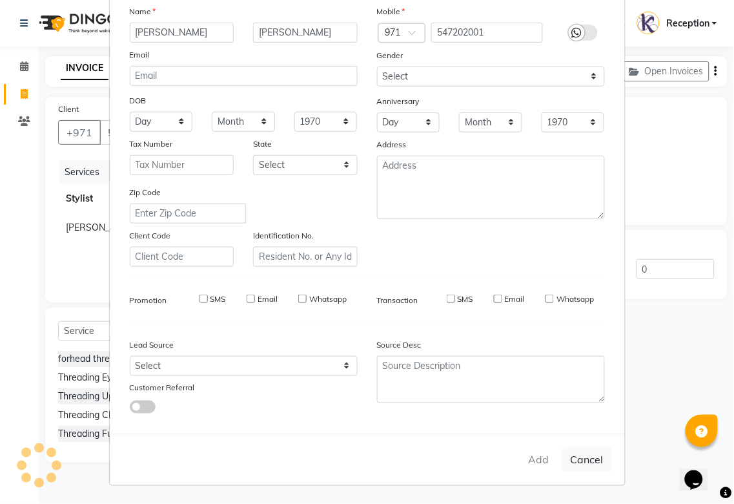
type input "54*****01"
select select
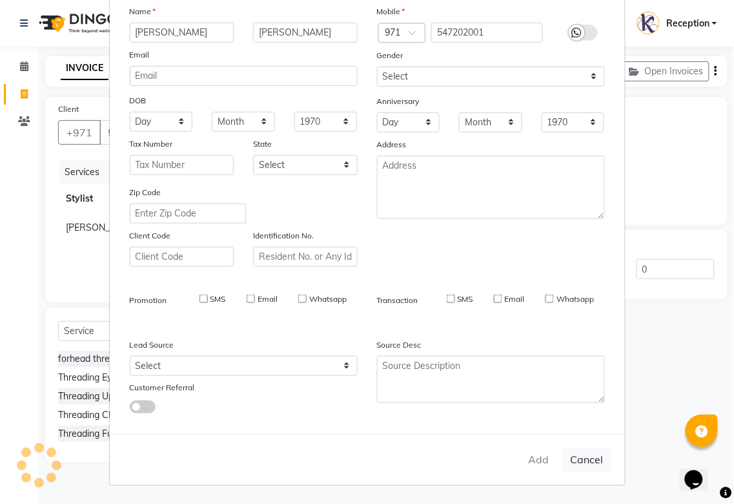
select select
checkbox input "false"
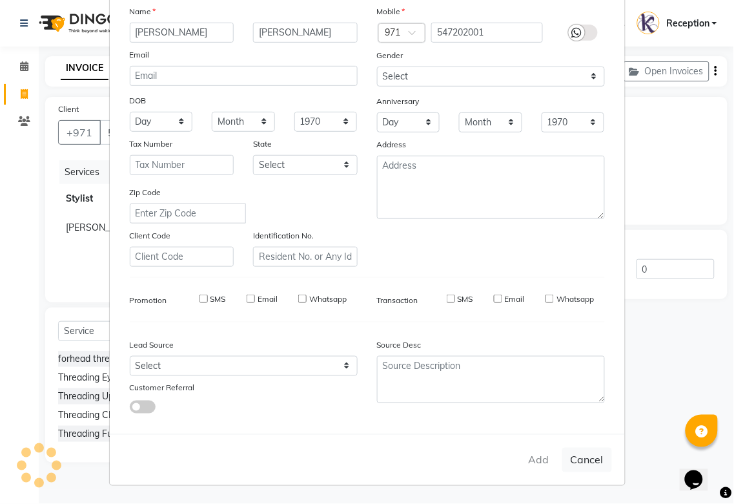
checkbox input "false"
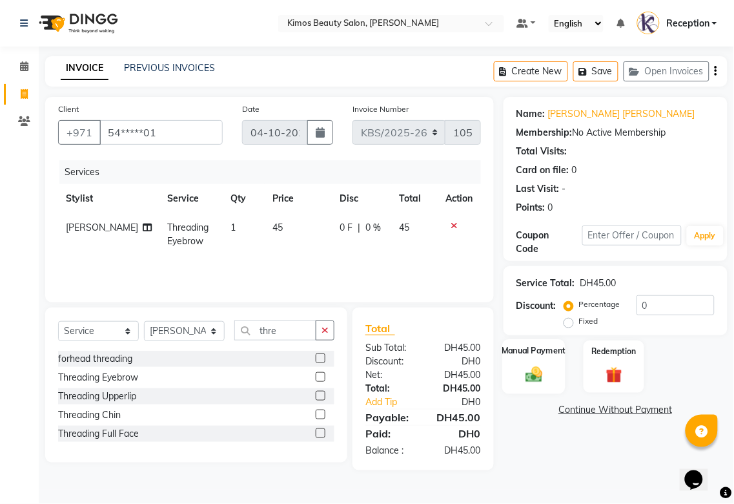
click at [531, 345] on label "Manual Payment" at bounding box center [534, 350] width 65 height 12
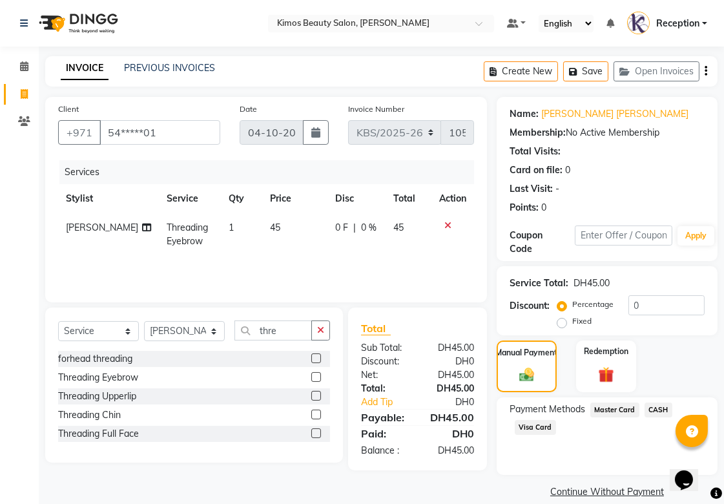
click at [537, 430] on span "Visa Card" at bounding box center [535, 427] width 41 height 15
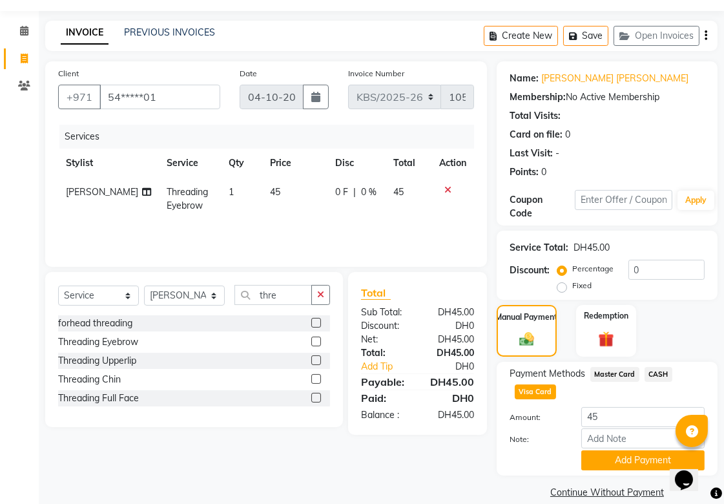
scroll to position [54, 0]
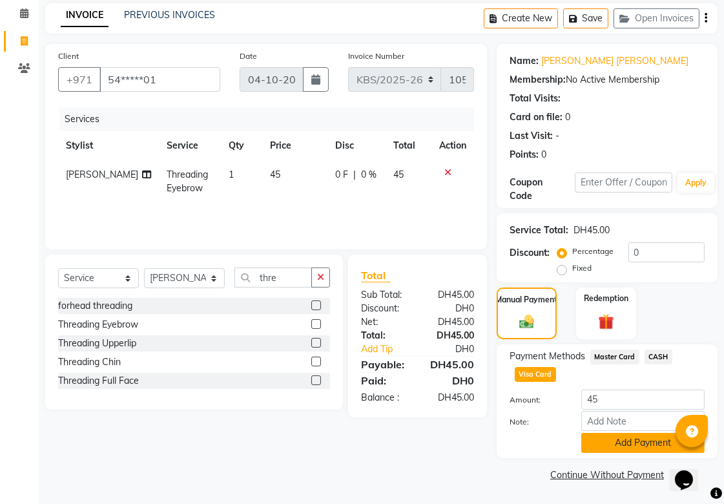
click at [620, 446] on button "Add Payment" at bounding box center [642, 443] width 123 height 20
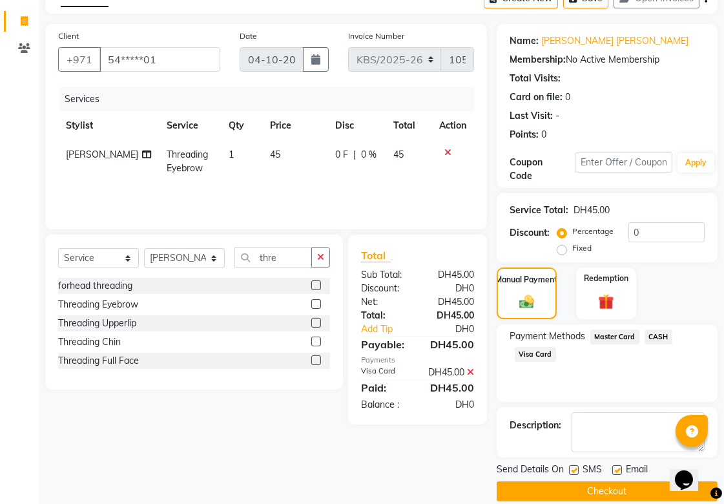
scroll to position [89, 0]
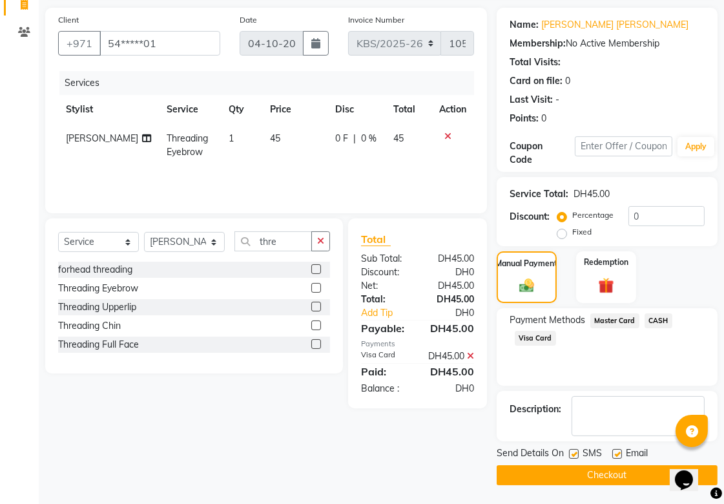
click at [537, 470] on button "Checkout" at bounding box center [606, 475] width 221 height 20
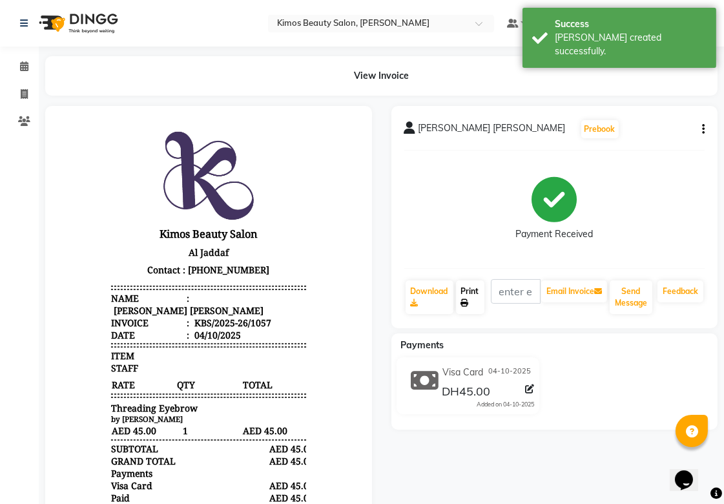
click at [465, 302] on icon at bounding box center [465, 303] width 8 height 8
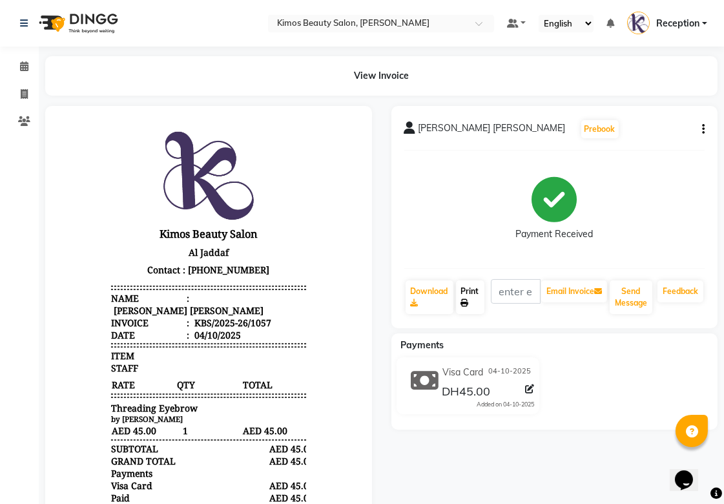
select select "service"
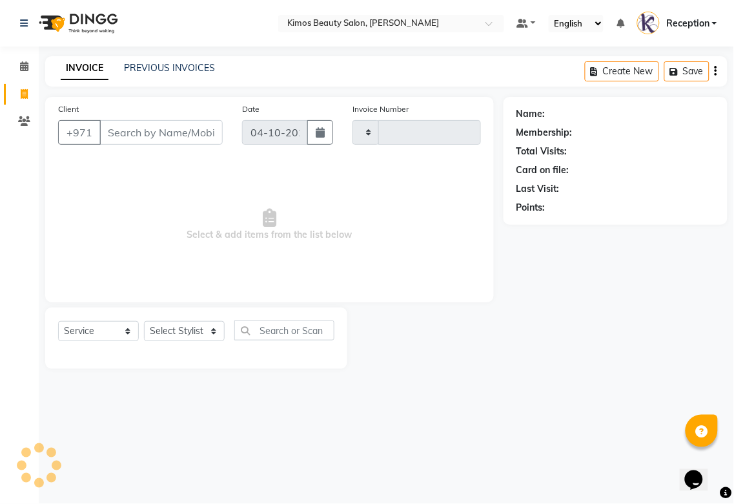
type input "1058"
select select "3941"
select select "58527"
